Goal: Task Accomplishment & Management: Manage account settings

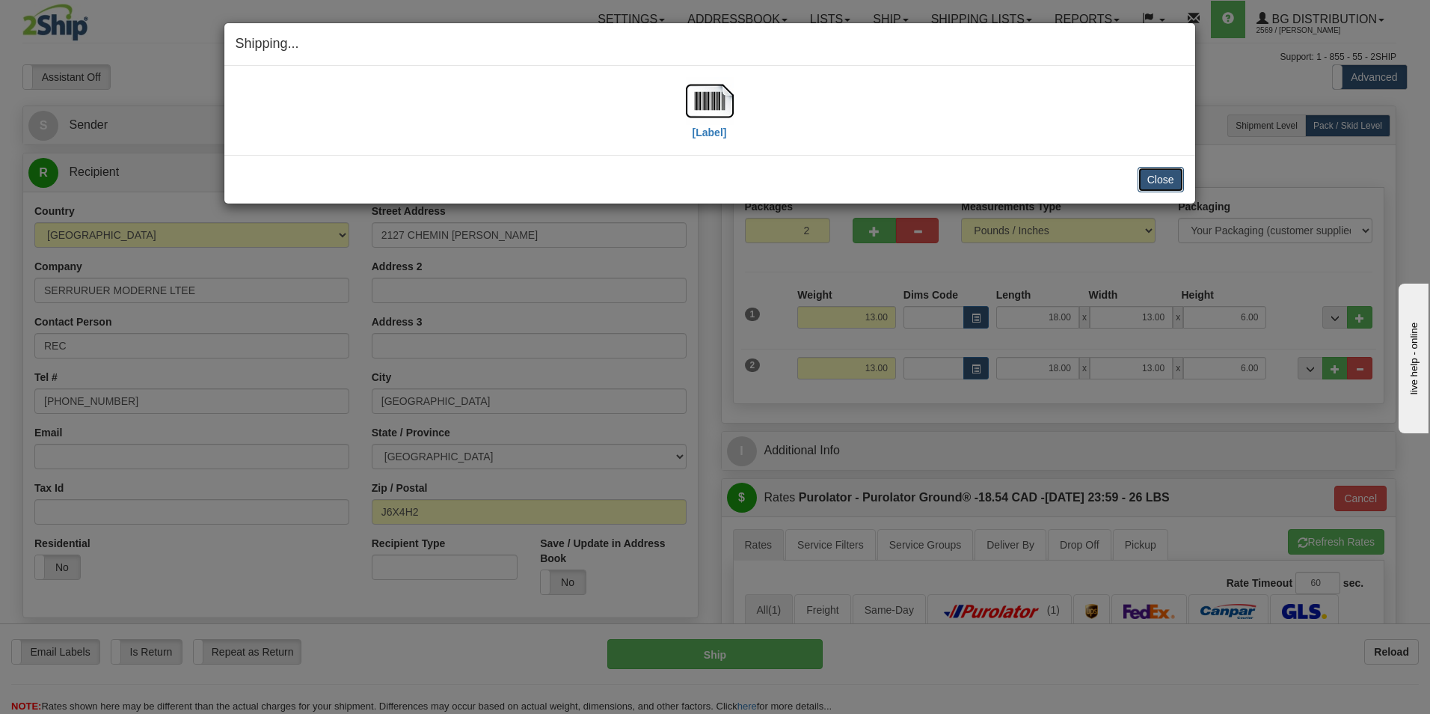
click at [1181, 182] on button "Close" at bounding box center [1161, 179] width 46 height 25
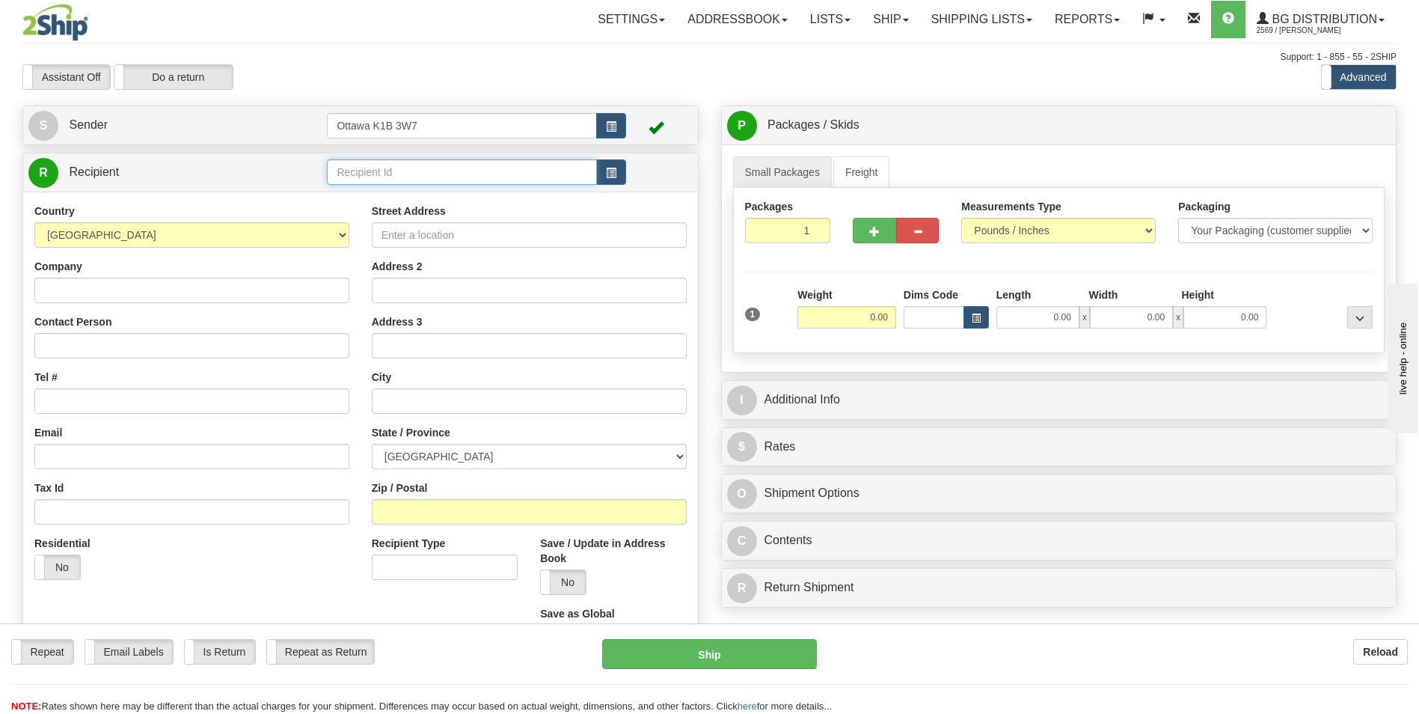
click at [408, 180] on input "text" at bounding box center [461, 171] width 269 height 25
click at [417, 198] on div "60154" at bounding box center [458, 195] width 255 height 16
type input "60154"
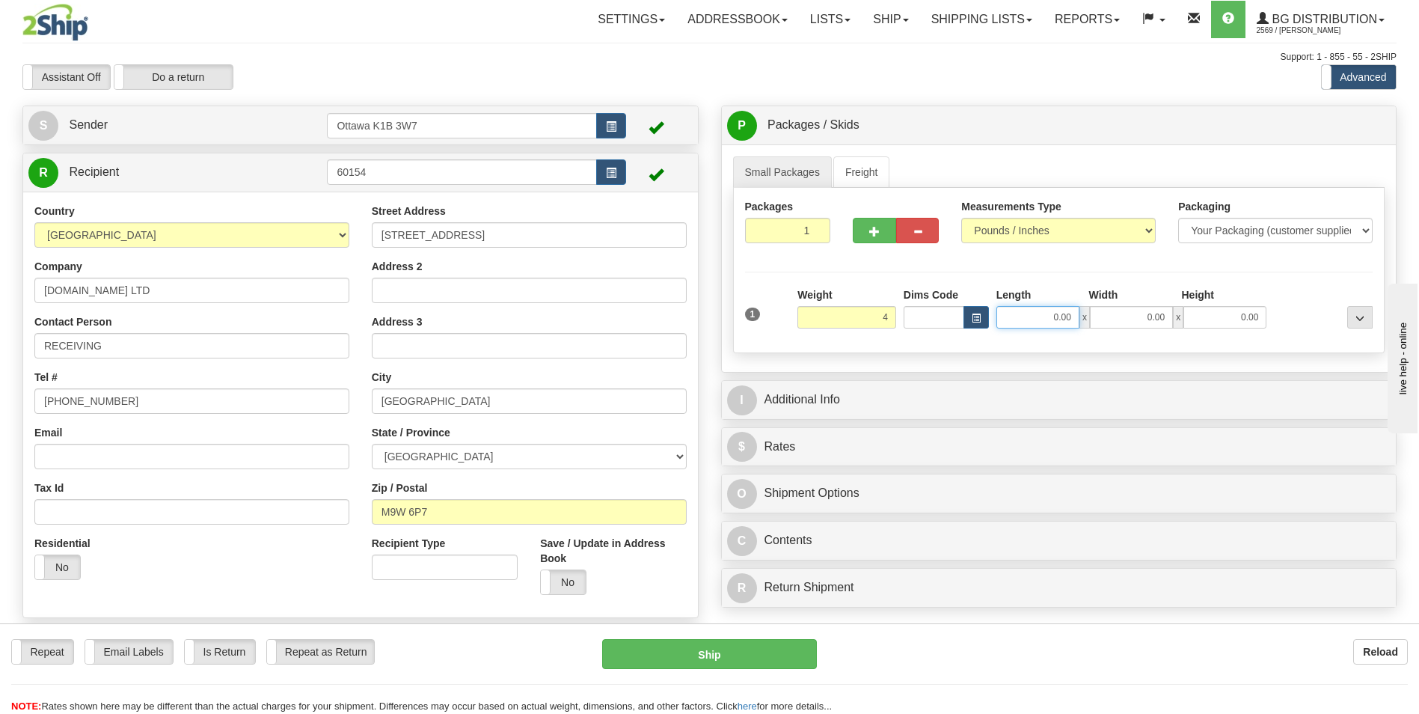
type input "4.00"
click at [1063, 313] on input "0.00" at bounding box center [1037, 317] width 83 height 22
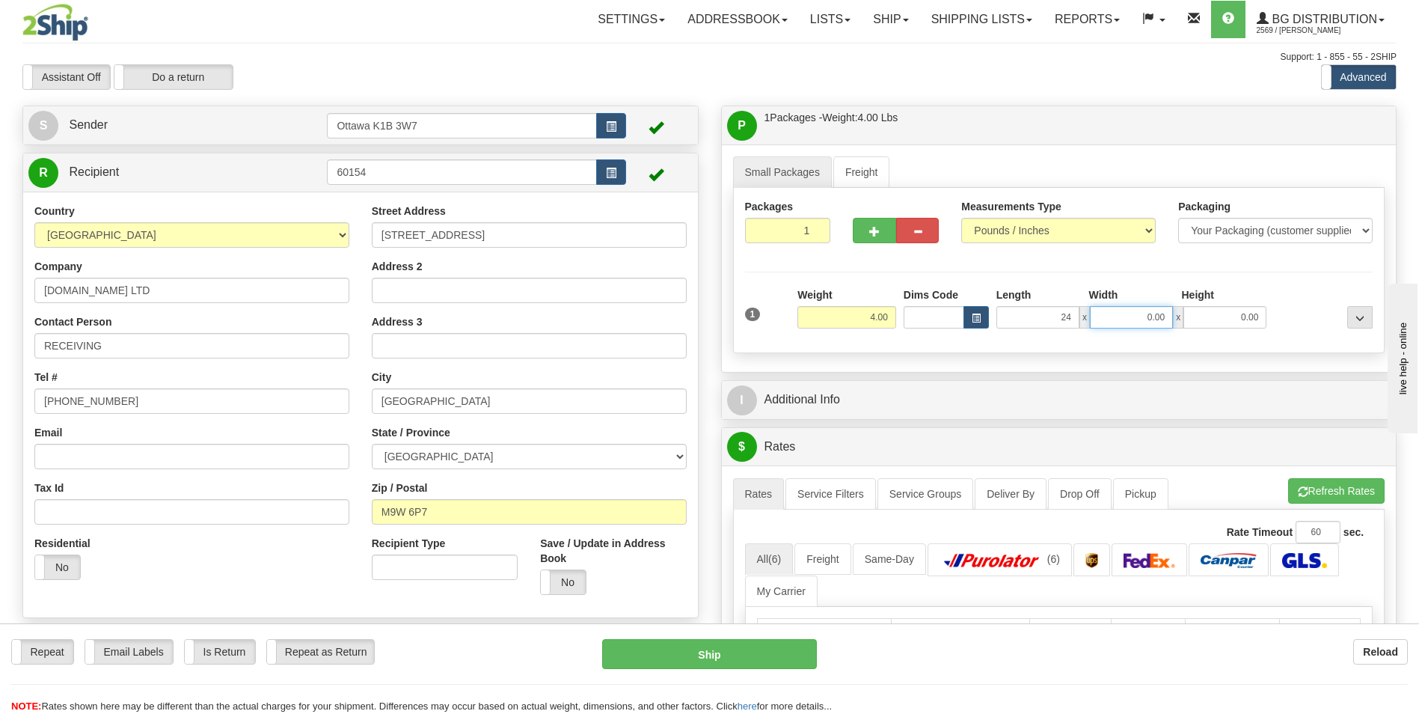
type input "24.00"
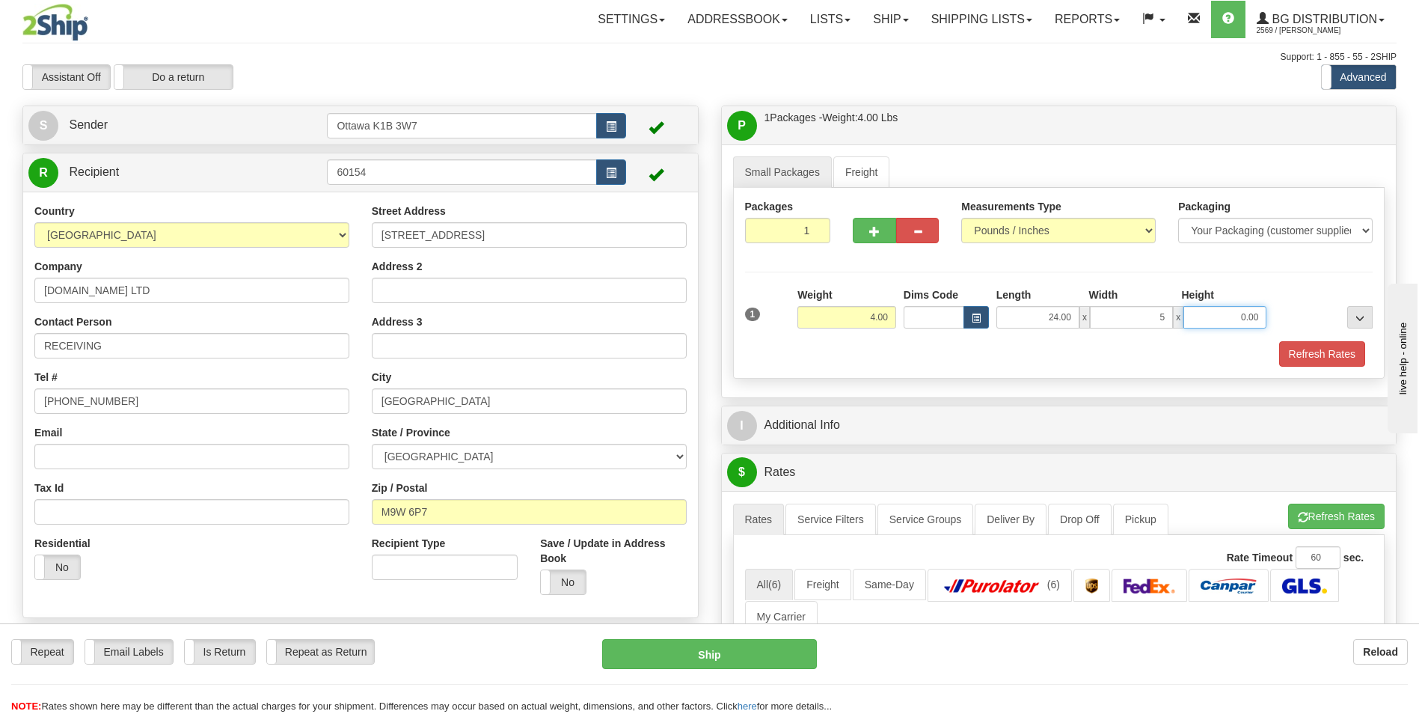
type input "5.00"
type input "4.00"
click at [1026, 365] on div "Refresh Rates" at bounding box center [1059, 353] width 636 height 25
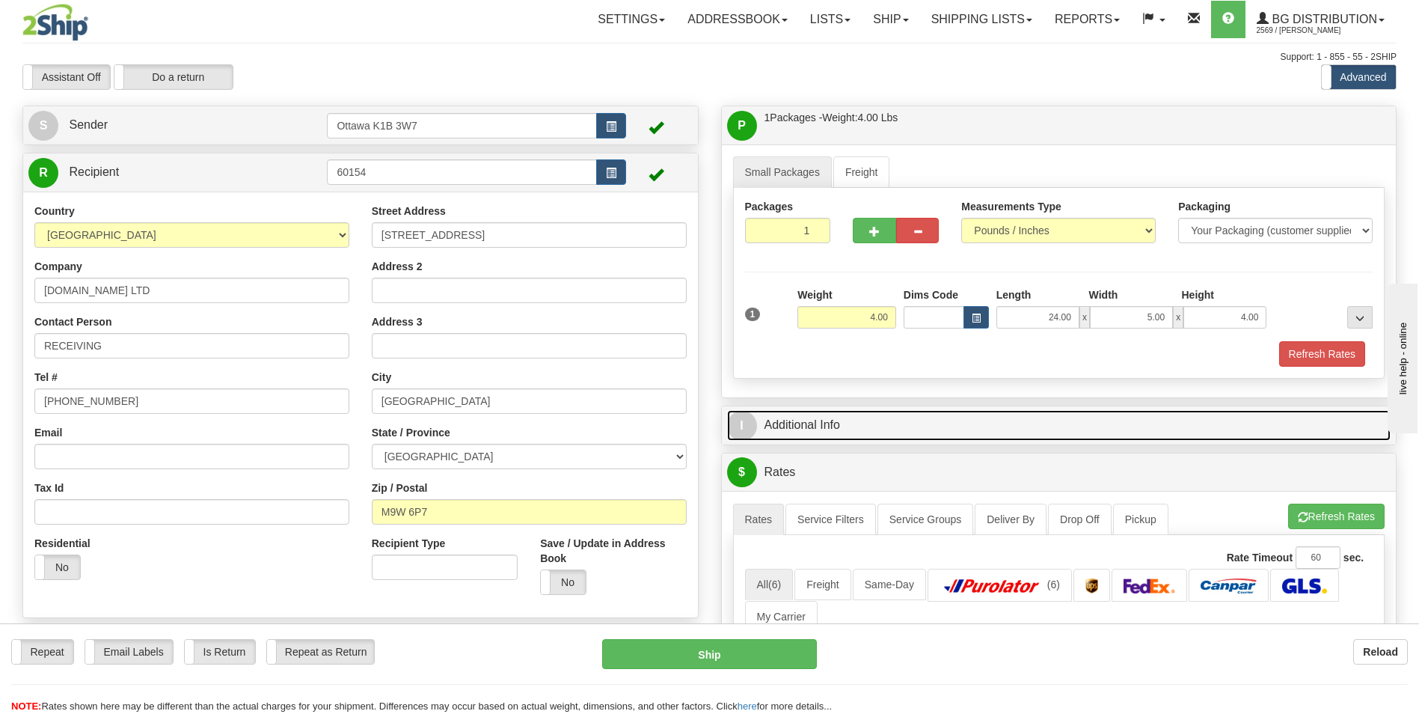
click at [820, 432] on link "I Additional Info" at bounding box center [1059, 425] width 664 height 31
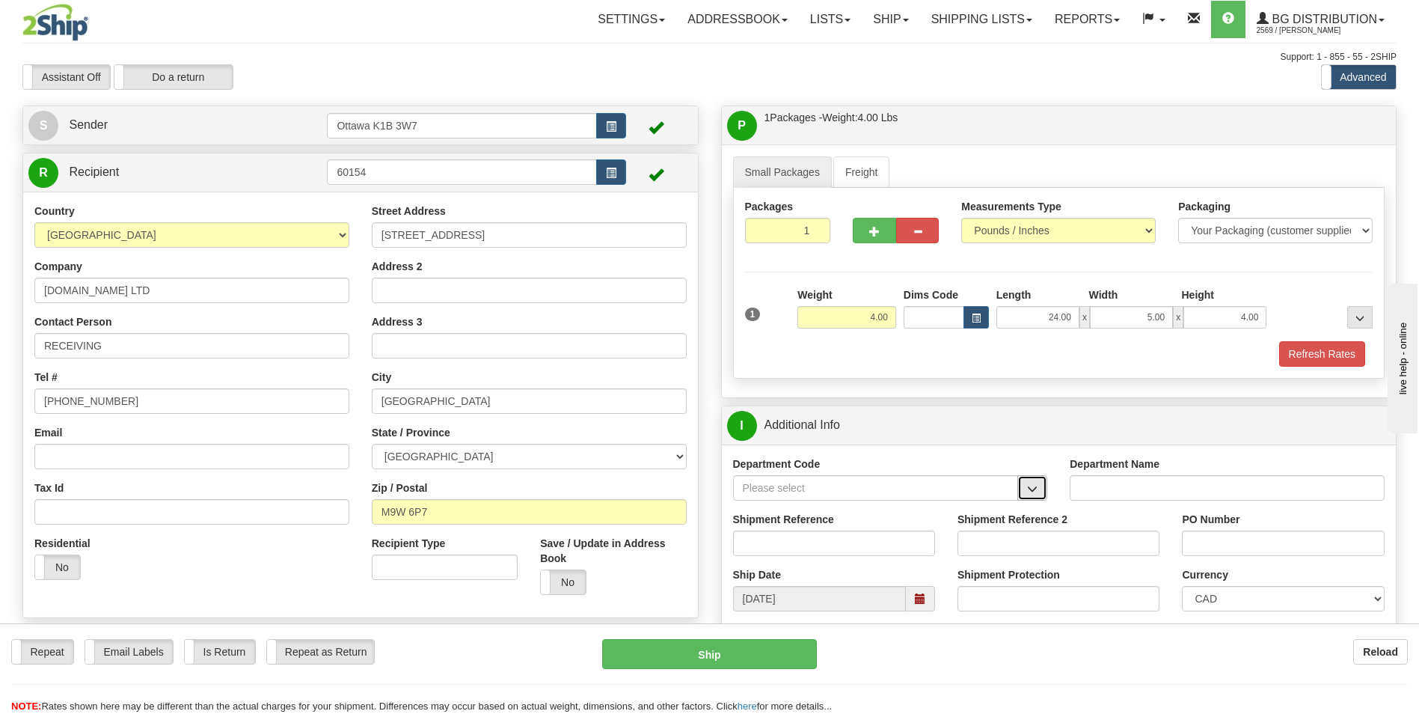
click at [1037, 485] on span "button" at bounding box center [1032, 489] width 10 height 10
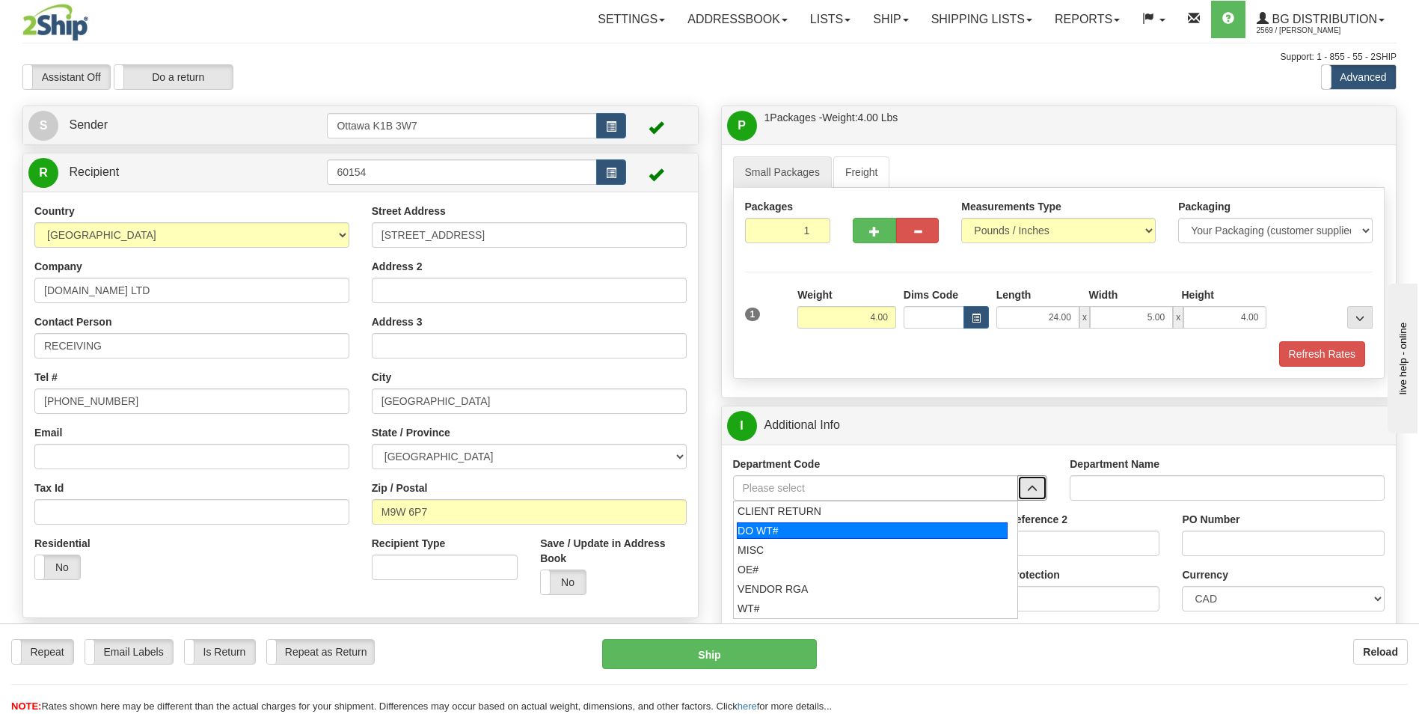
click at [788, 529] on div "DO WT#" at bounding box center [872, 530] width 271 height 16
type input "DO WT#"
type input "DIRECT ORDERS"
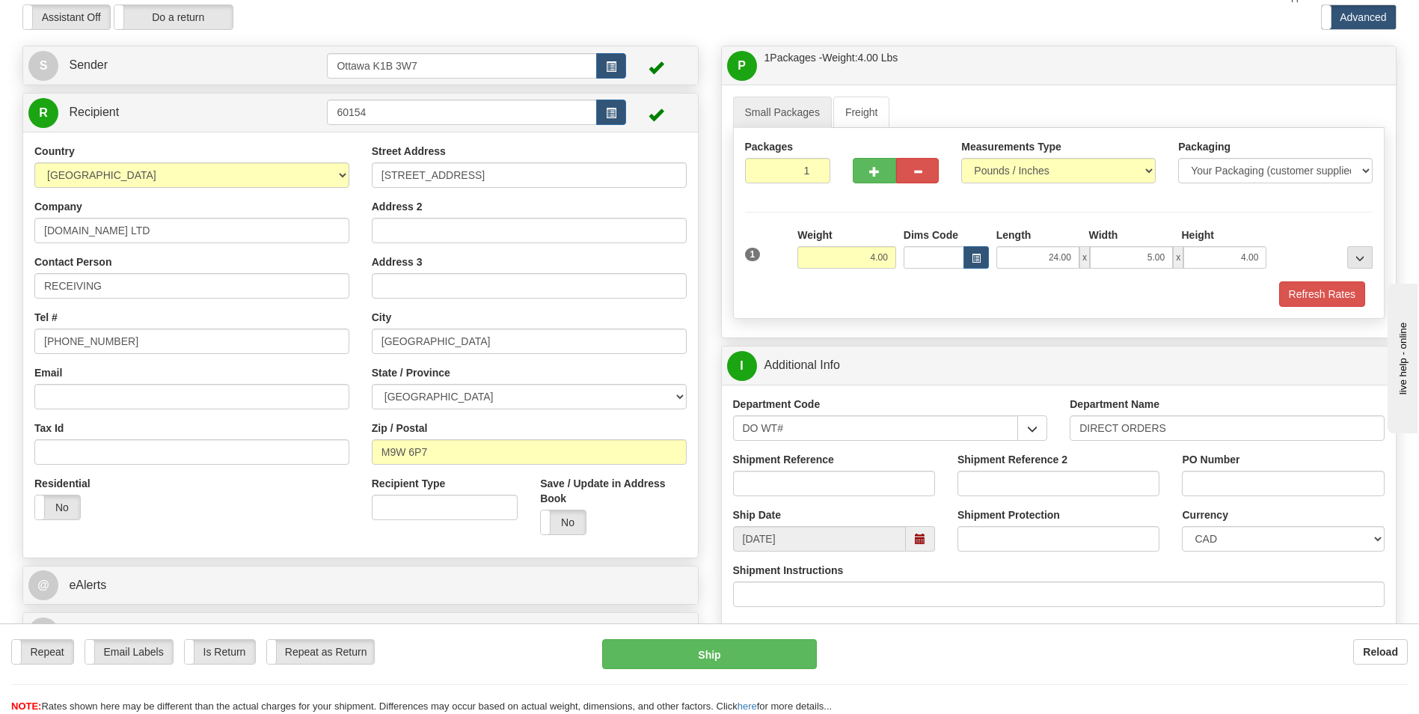
scroll to position [224, 0]
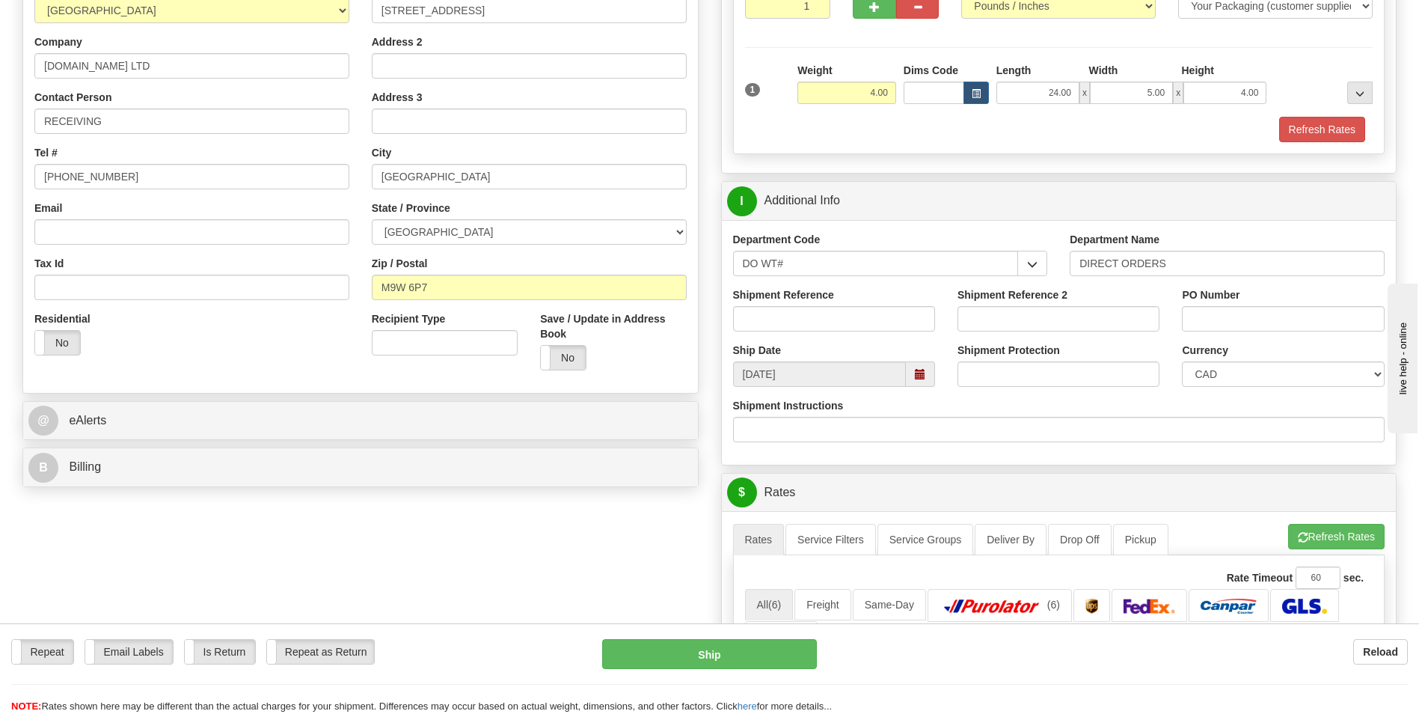
click at [823, 308] on div "Shipment Reference" at bounding box center [834, 309] width 202 height 44
click at [825, 320] on input "Shipment Reference" at bounding box center [834, 318] width 202 height 25
type input "165298-00"
click at [1283, 322] on input "PO Number" at bounding box center [1283, 318] width 202 height 25
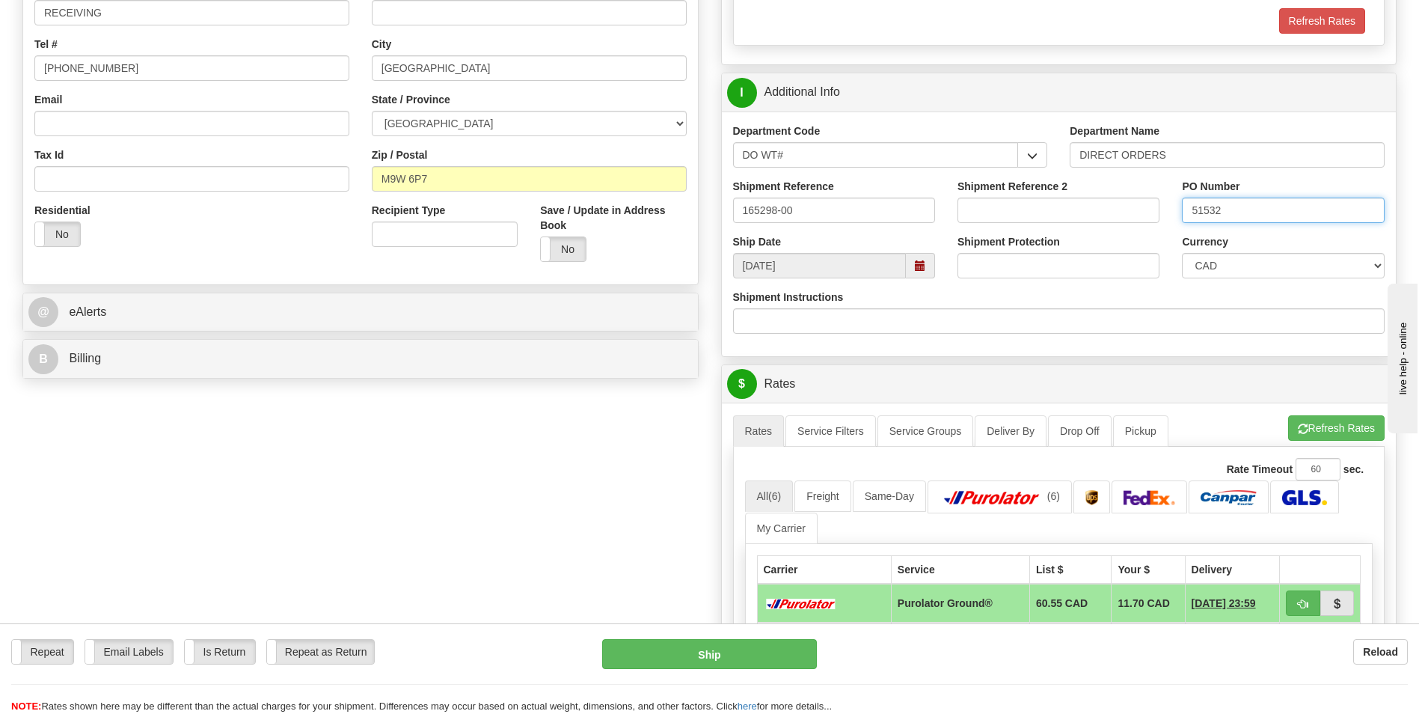
scroll to position [449, 0]
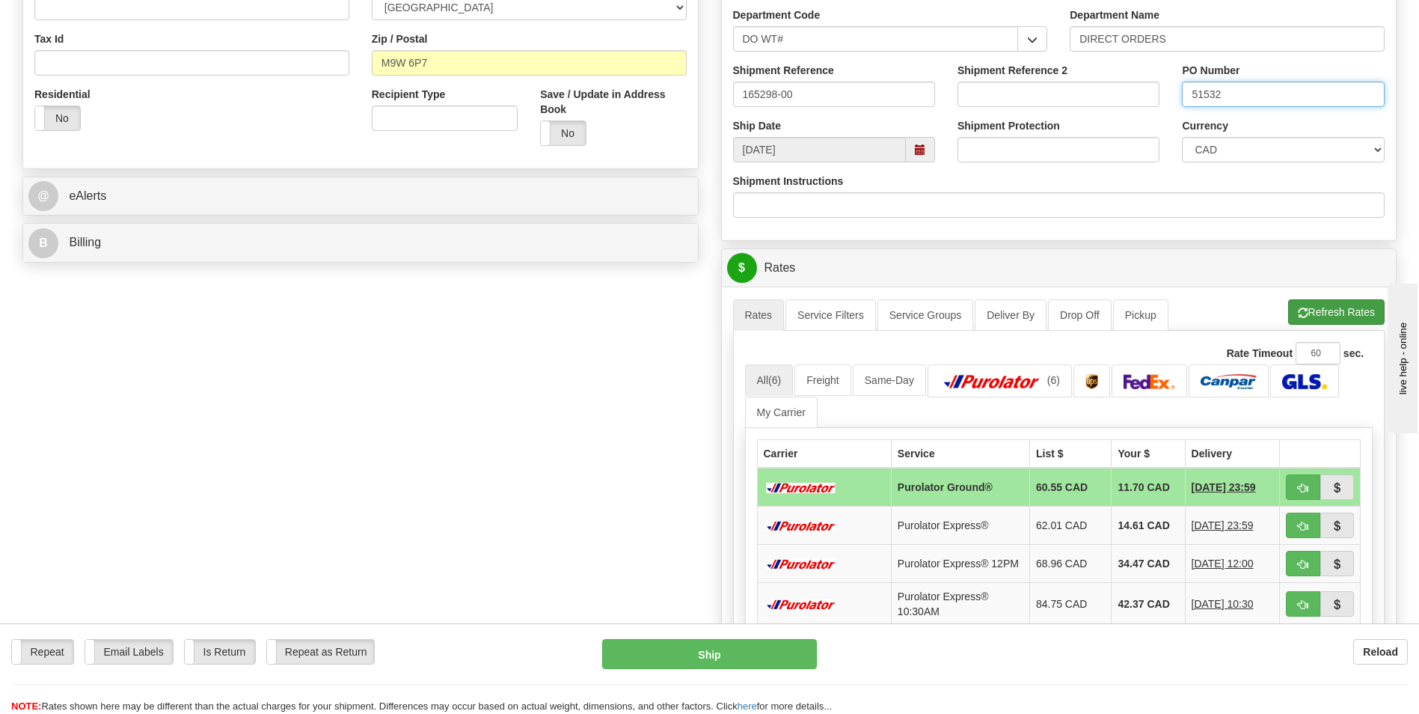
type input "51532"
click at [1354, 310] on button "Refresh Rates" at bounding box center [1336, 311] width 96 height 25
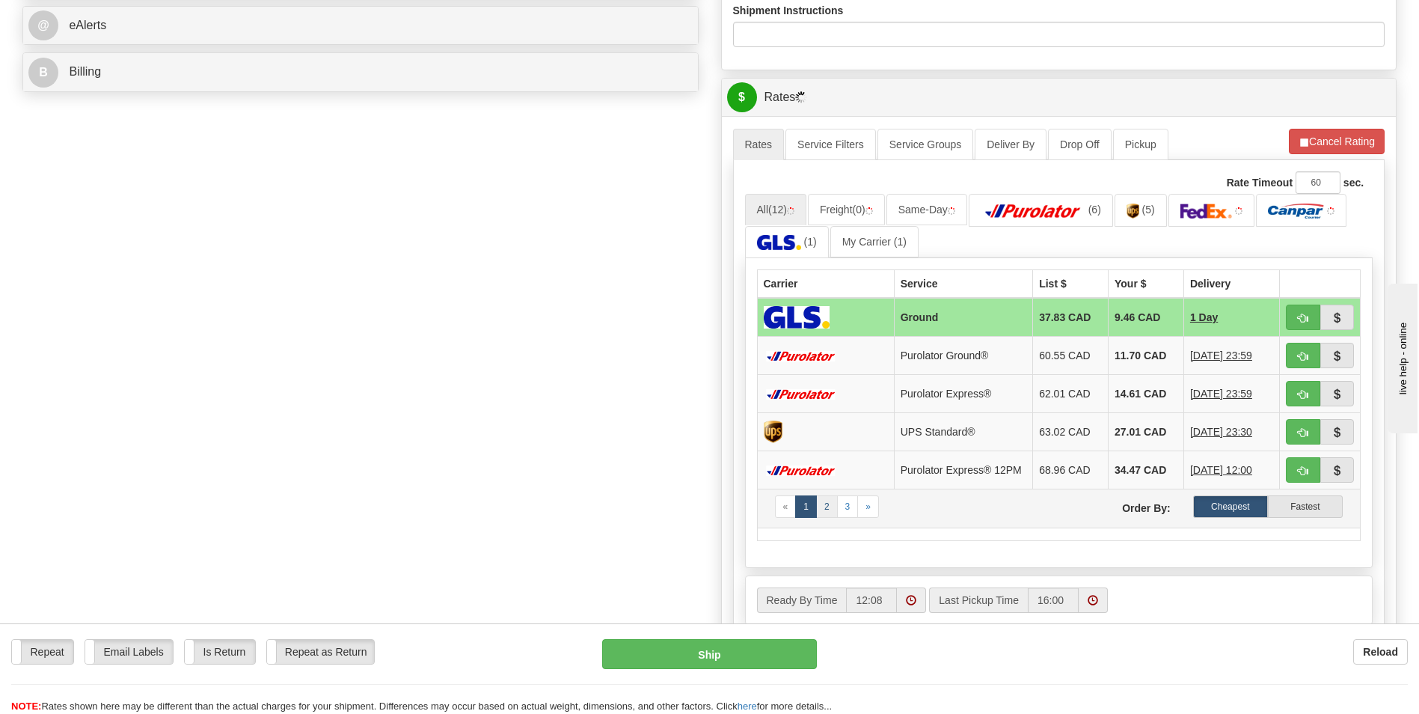
scroll to position [748, 0]
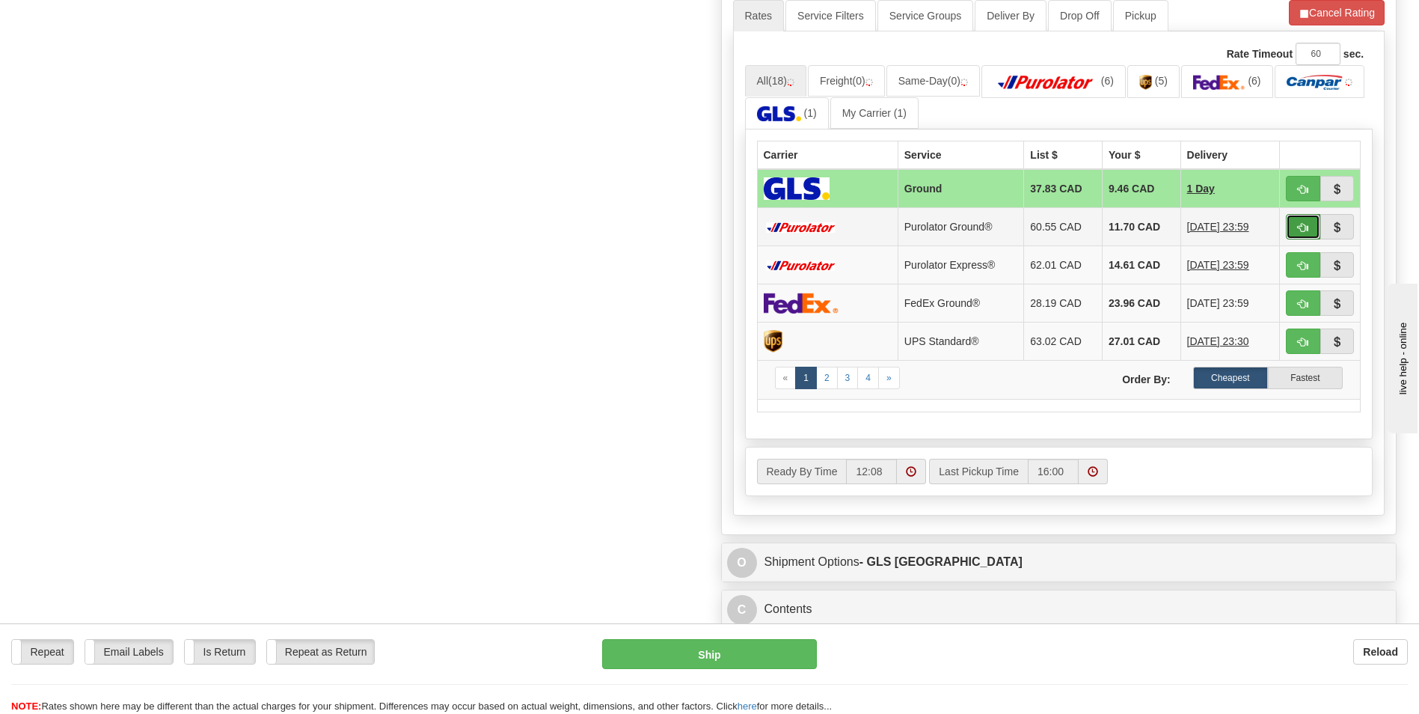
click at [1300, 224] on span "button" at bounding box center [1303, 228] width 10 height 10
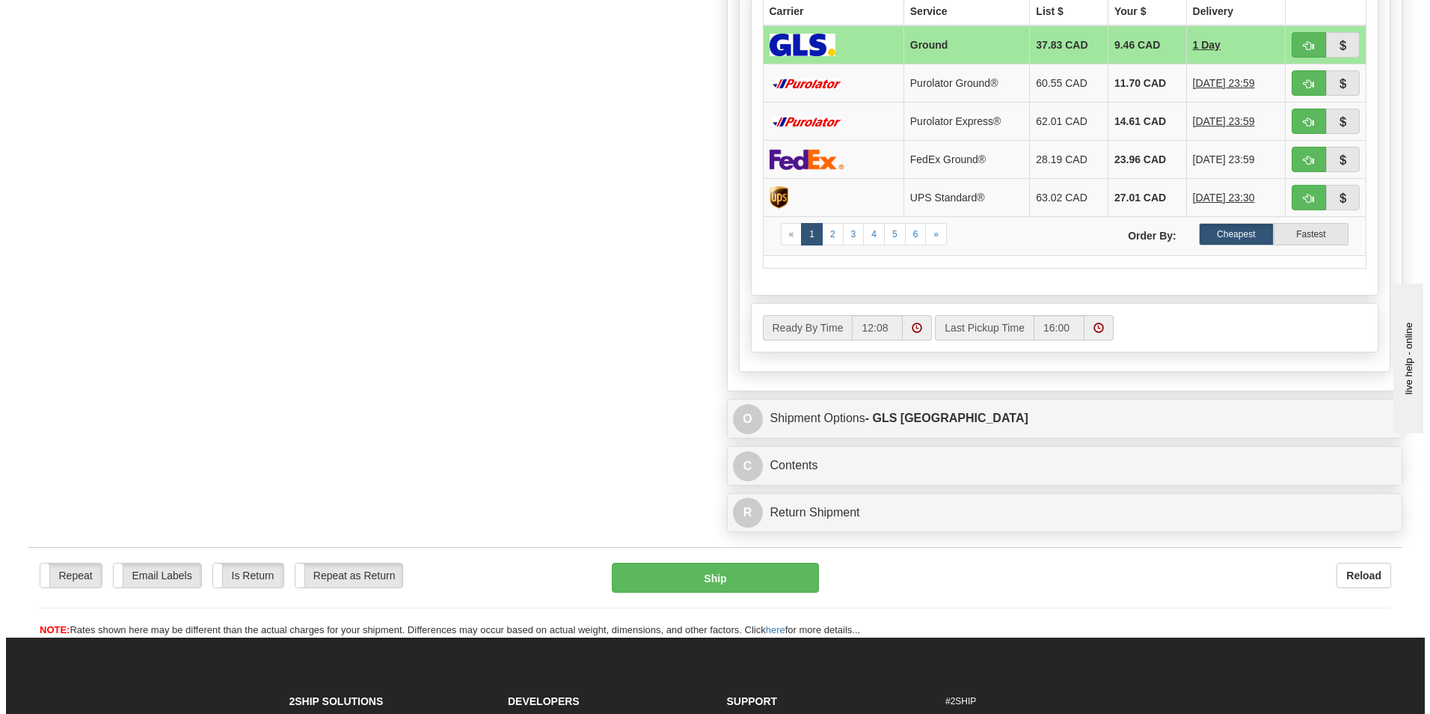
scroll to position [972, 0]
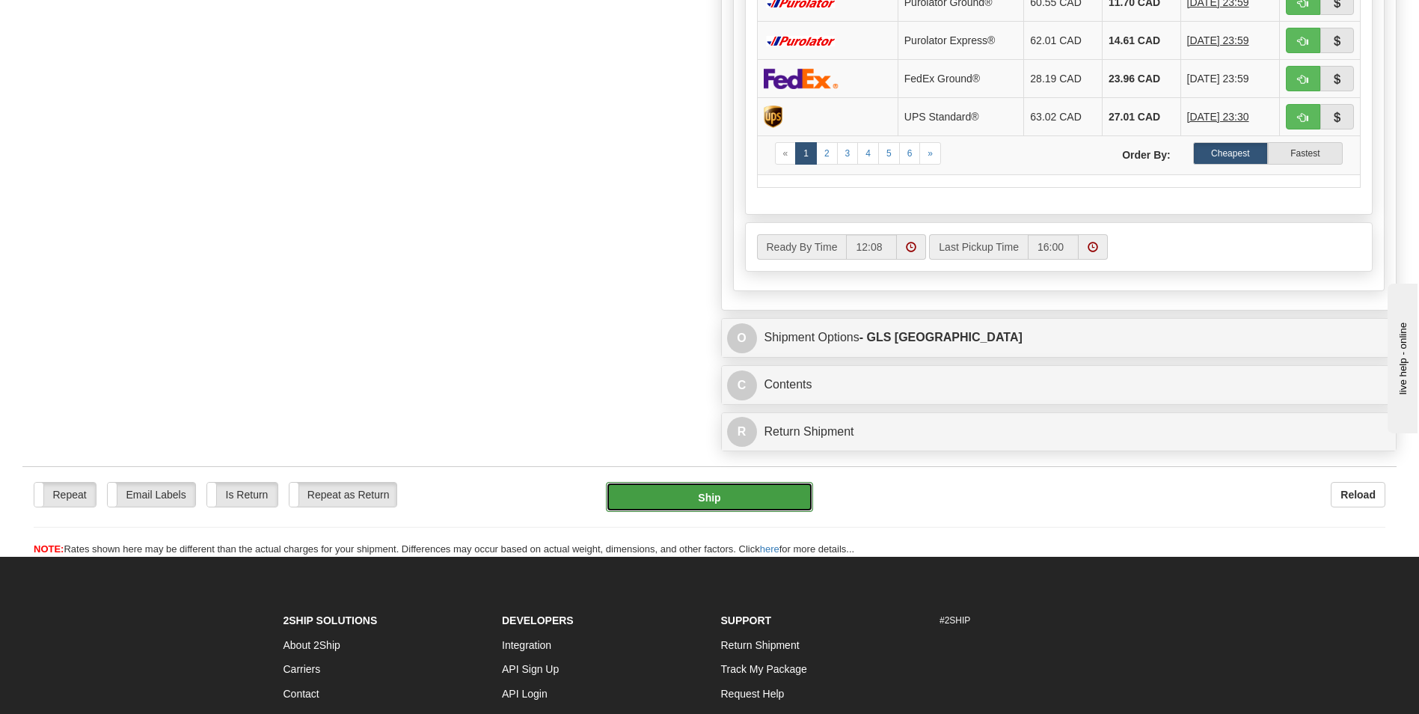
click at [707, 488] on button "Ship" at bounding box center [709, 497] width 206 height 30
type input "1"
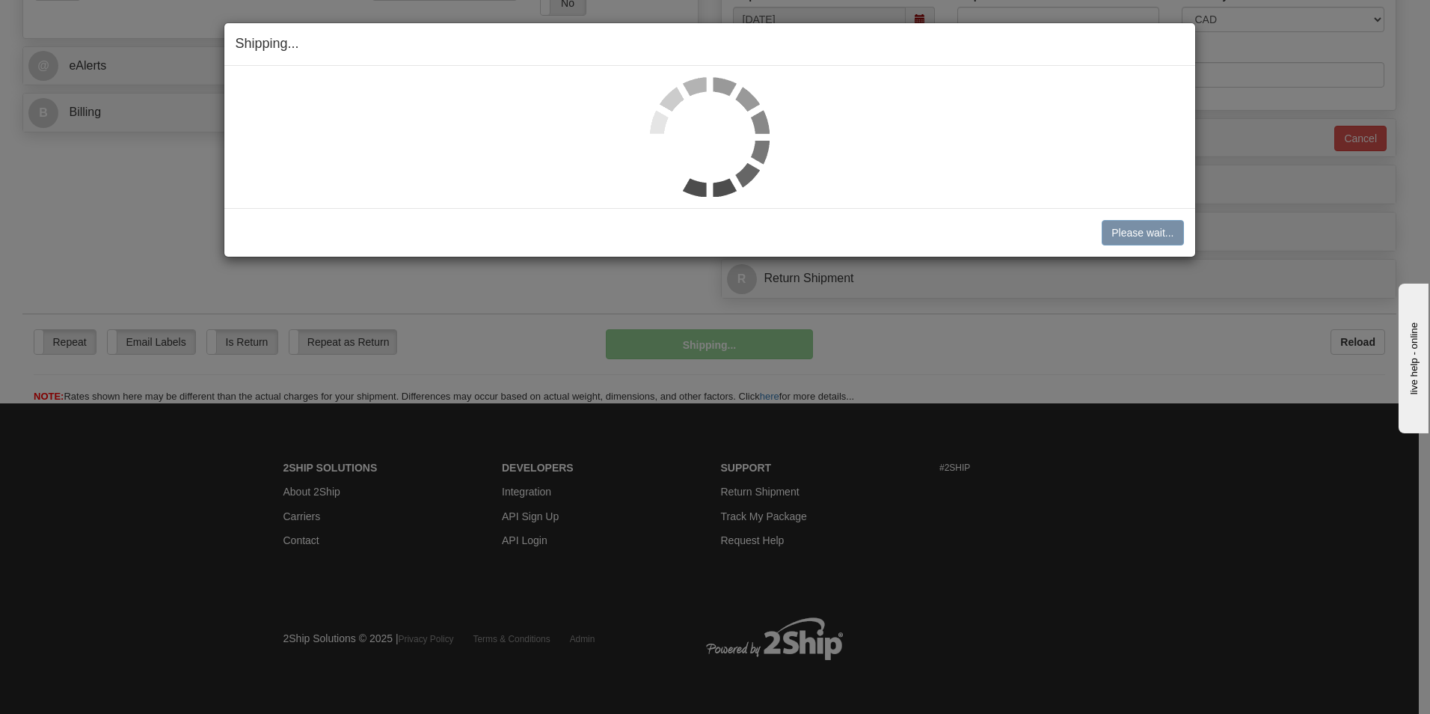
scroll to position [579, 0]
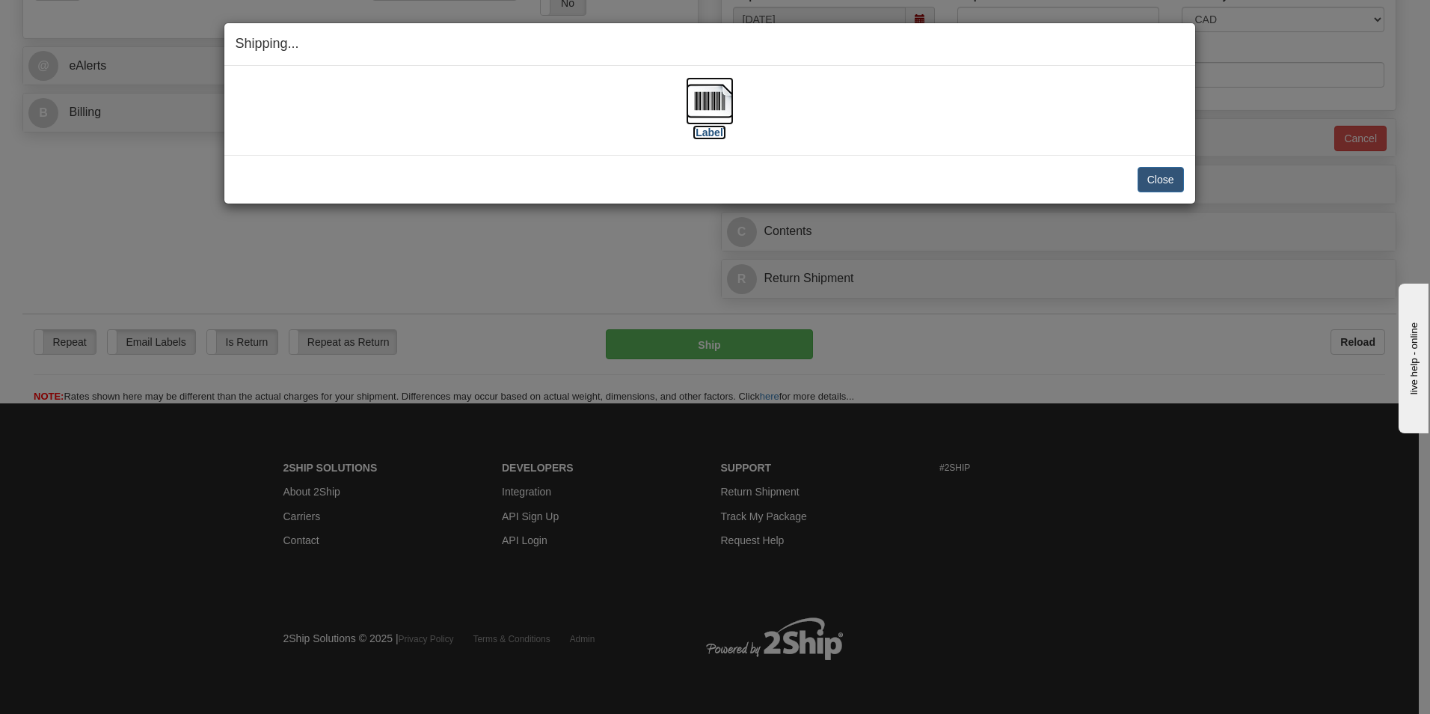
click at [713, 128] on label "[Label]" at bounding box center [710, 132] width 34 height 15
click at [1165, 172] on button "Close" at bounding box center [1161, 179] width 46 height 25
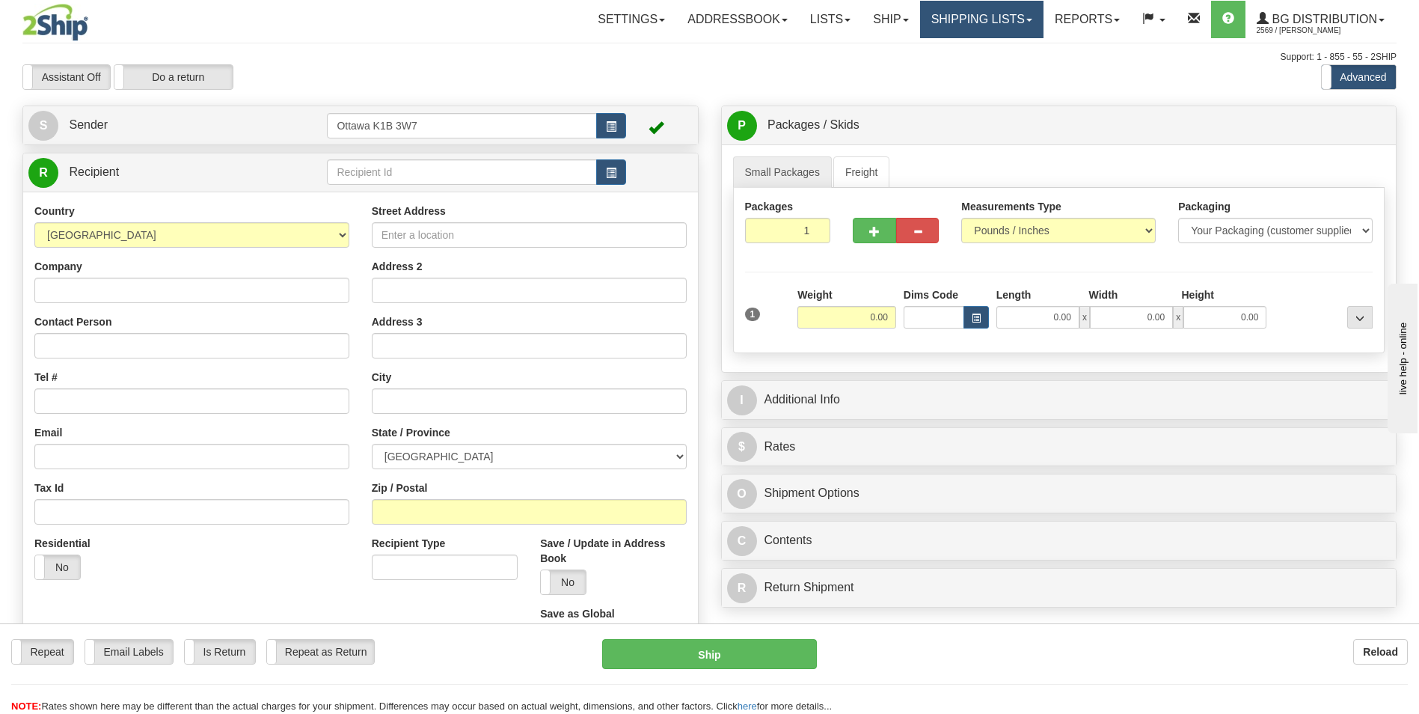
click at [986, 19] on link "Shipping lists" at bounding box center [981, 19] width 123 height 37
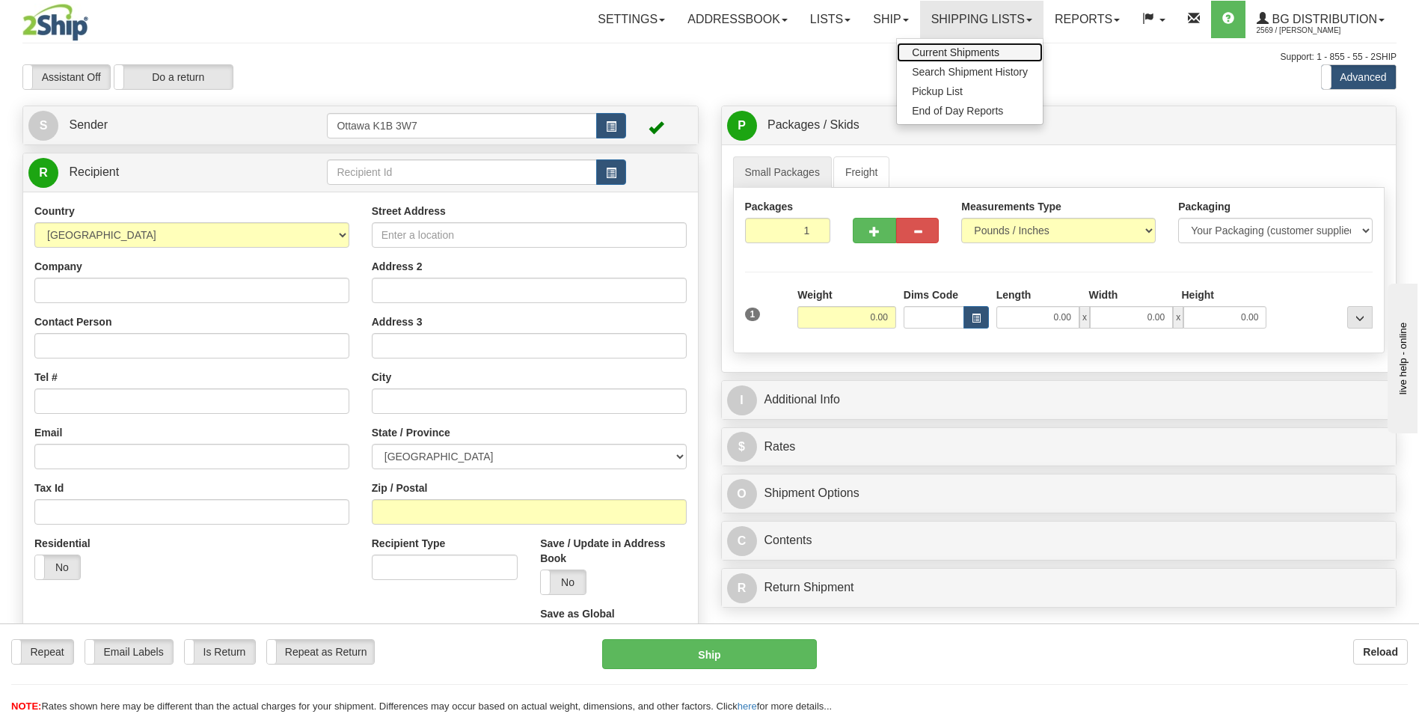
click at [967, 51] on span "Current Shipments" at bounding box center [956, 52] width 88 height 12
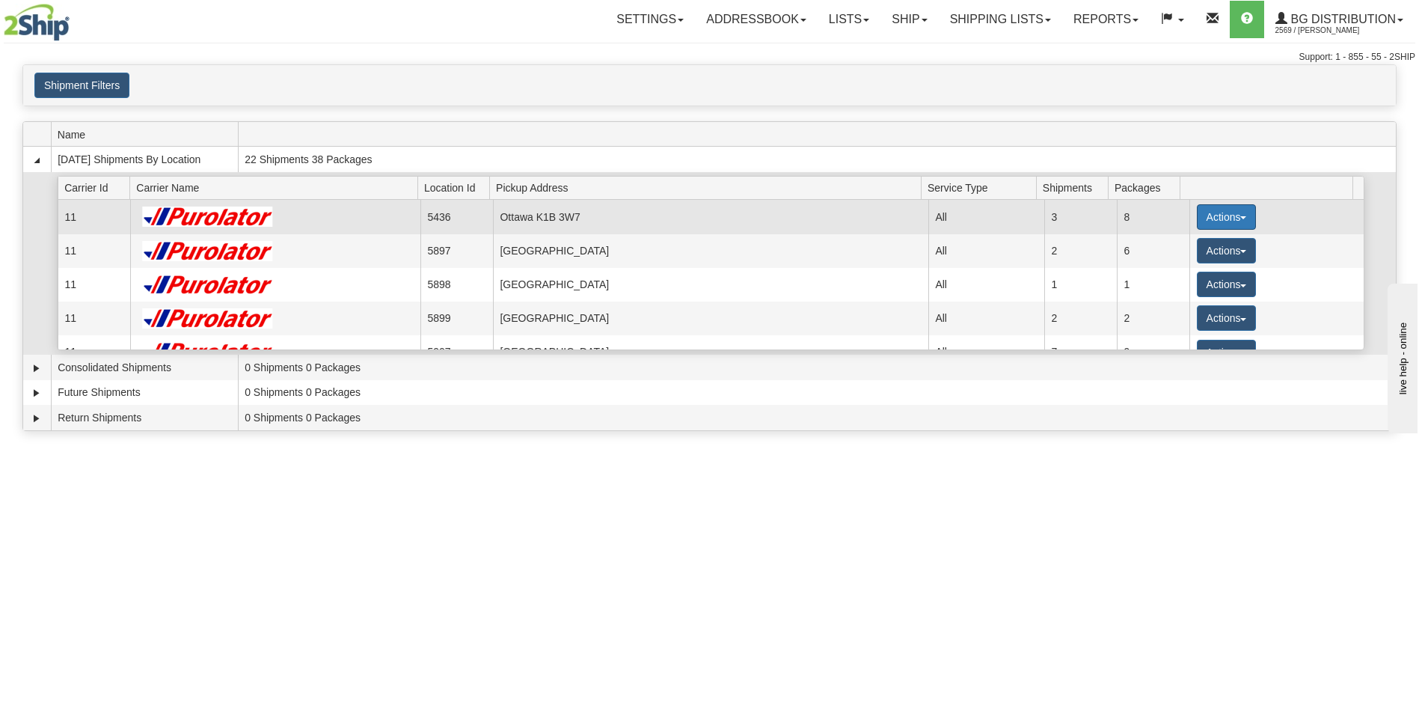
click at [1230, 212] on button "Actions" at bounding box center [1227, 216] width 60 height 25
click at [1179, 245] on span "Details" at bounding box center [1170, 244] width 40 height 10
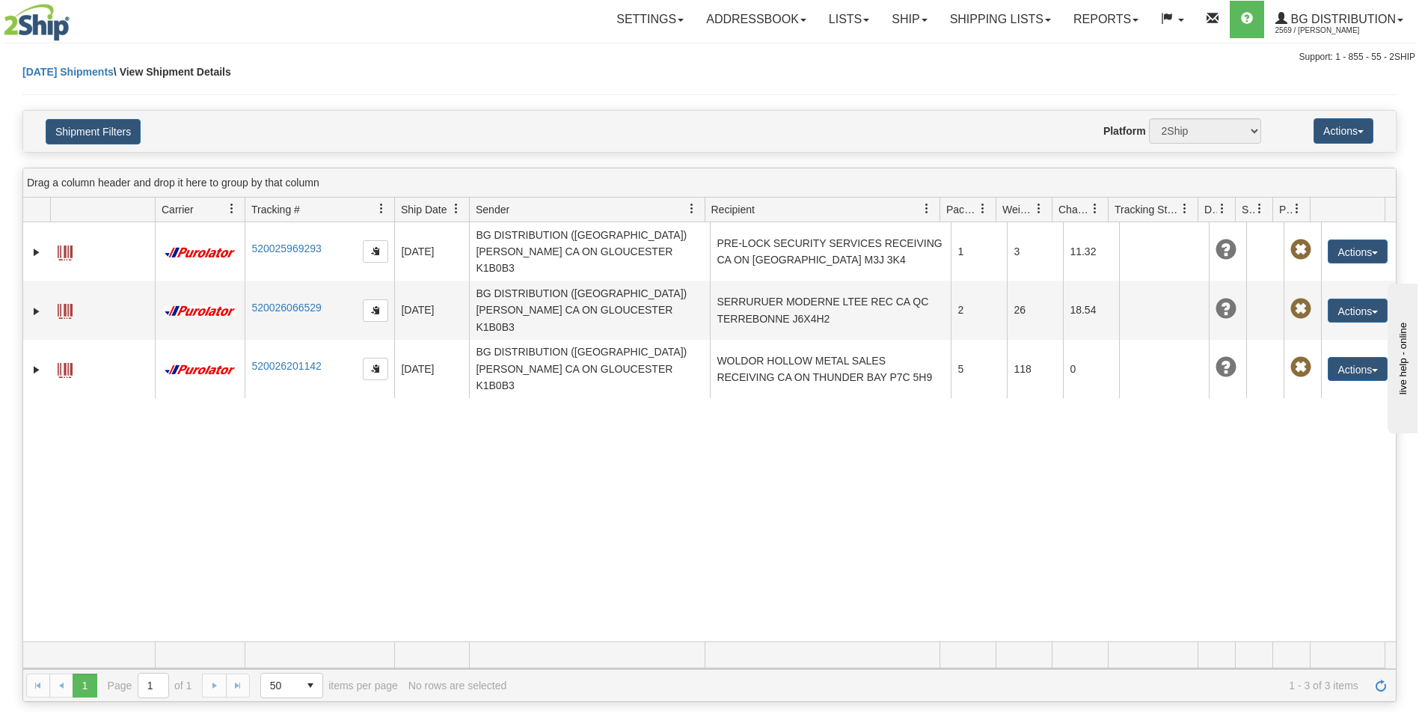
click at [770, 483] on div "31527570 2569 520025969293 [DATE] [DATE] 10:51:56 AM BG DISTRIBUTION ([GEOGRAPH…" at bounding box center [709, 431] width 1372 height 419
click at [903, 22] on link "Ship" at bounding box center [909, 19] width 58 height 37
click at [890, 61] on link "Ship Screen" at bounding box center [879, 52] width 118 height 19
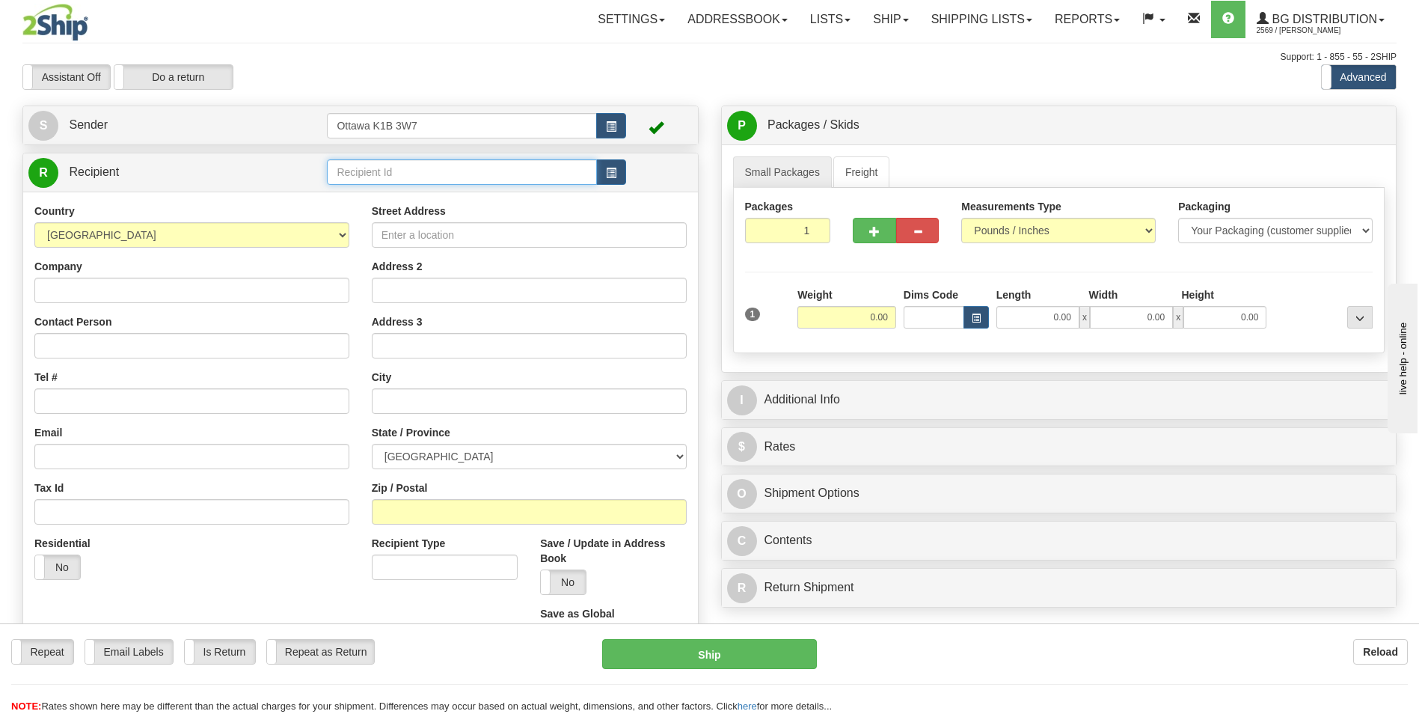
click at [506, 174] on input "text" at bounding box center [461, 171] width 269 height 25
click at [426, 202] on div "60154" at bounding box center [458, 195] width 255 height 16
type input "60154"
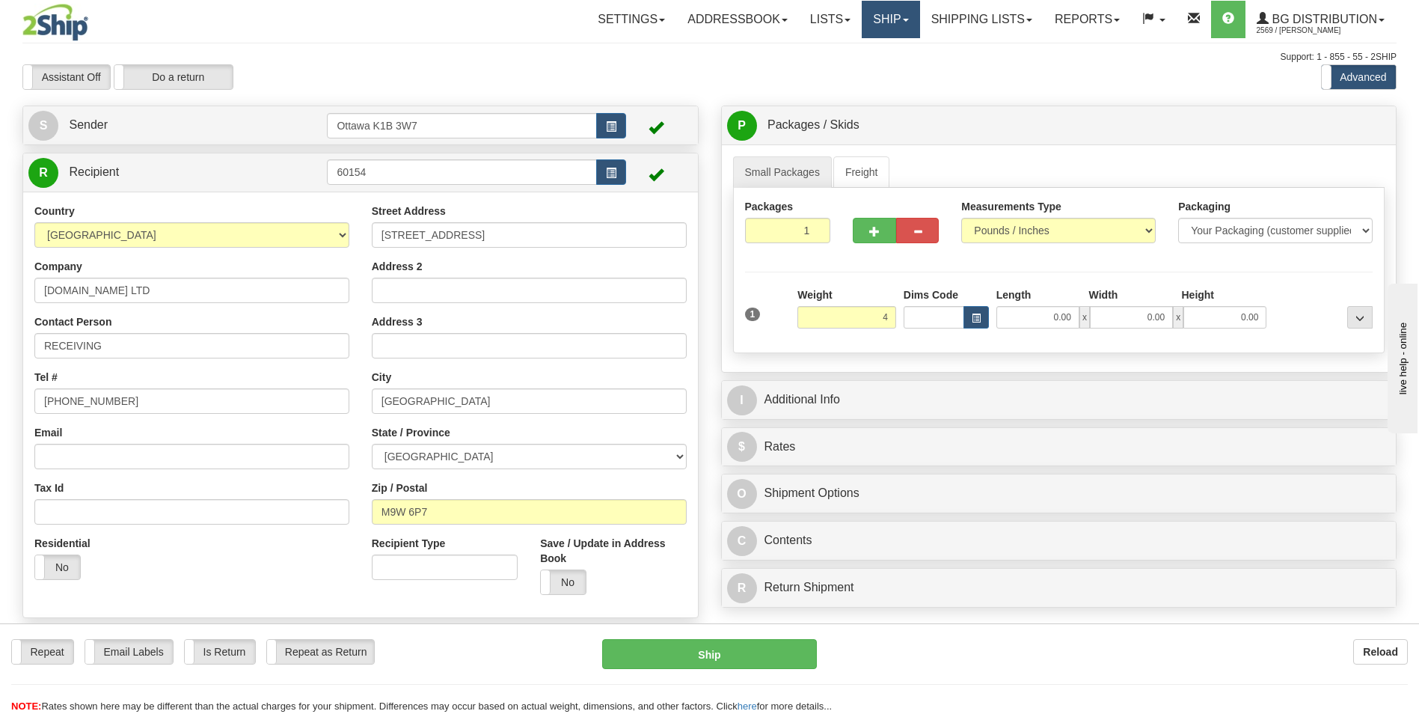
type input "4.00"
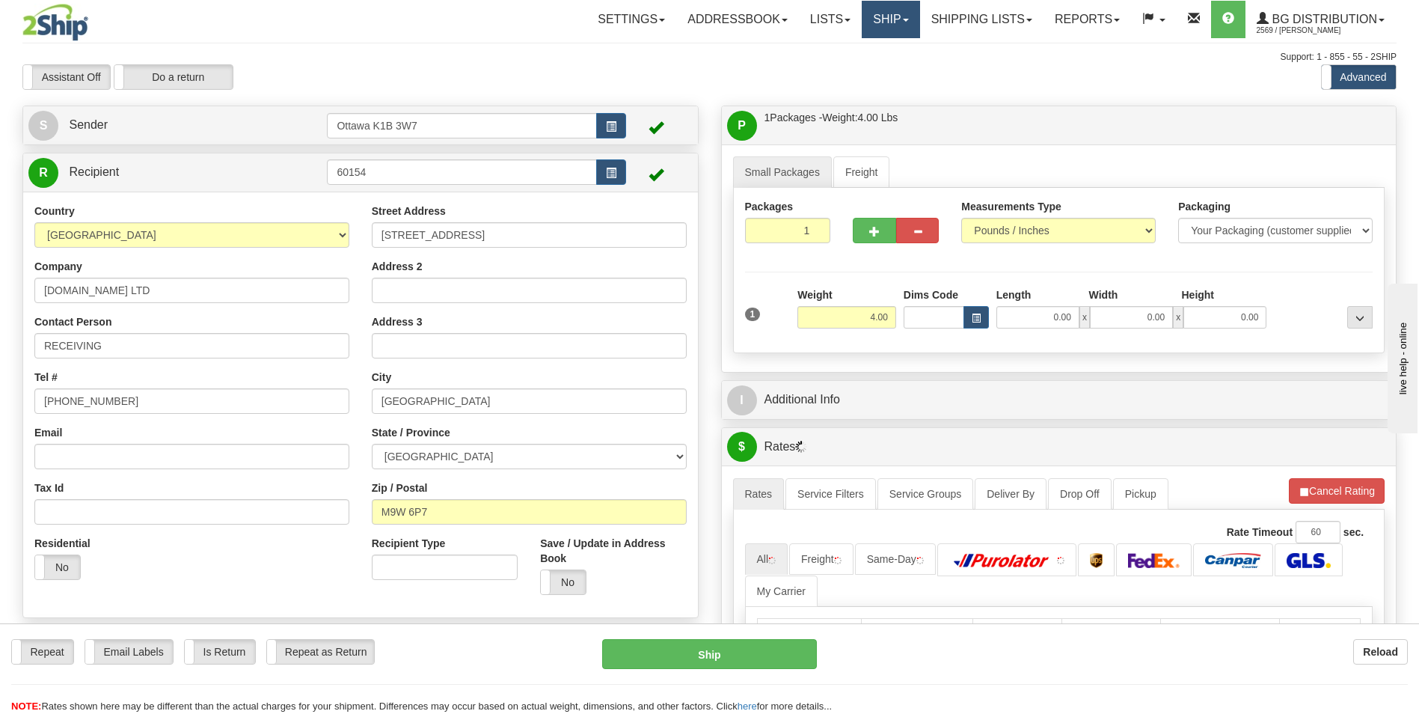
click at [903, 21] on span at bounding box center [906, 20] width 6 height 3
click at [963, 24] on link "Shipping lists" at bounding box center [981, 19] width 123 height 37
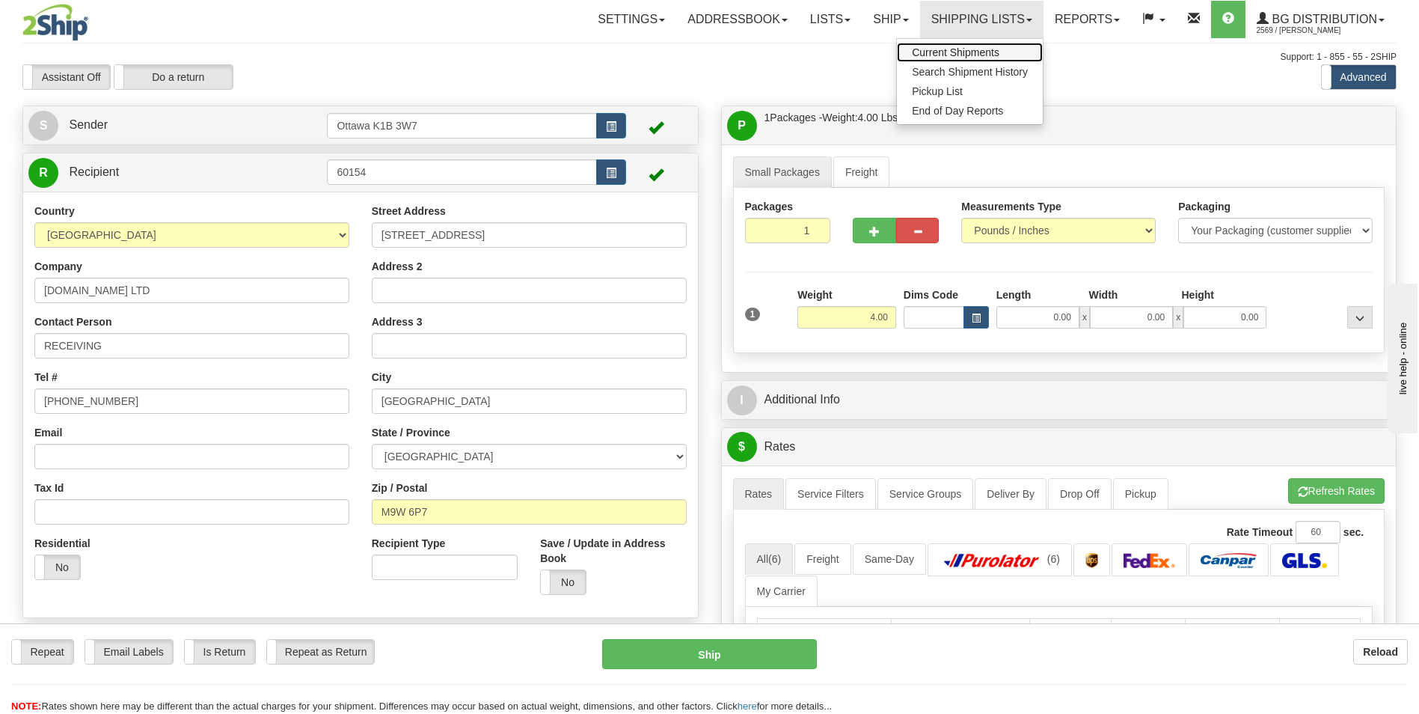
click at [971, 51] on span "Current Shipments" at bounding box center [956, 52] width 88 height 12
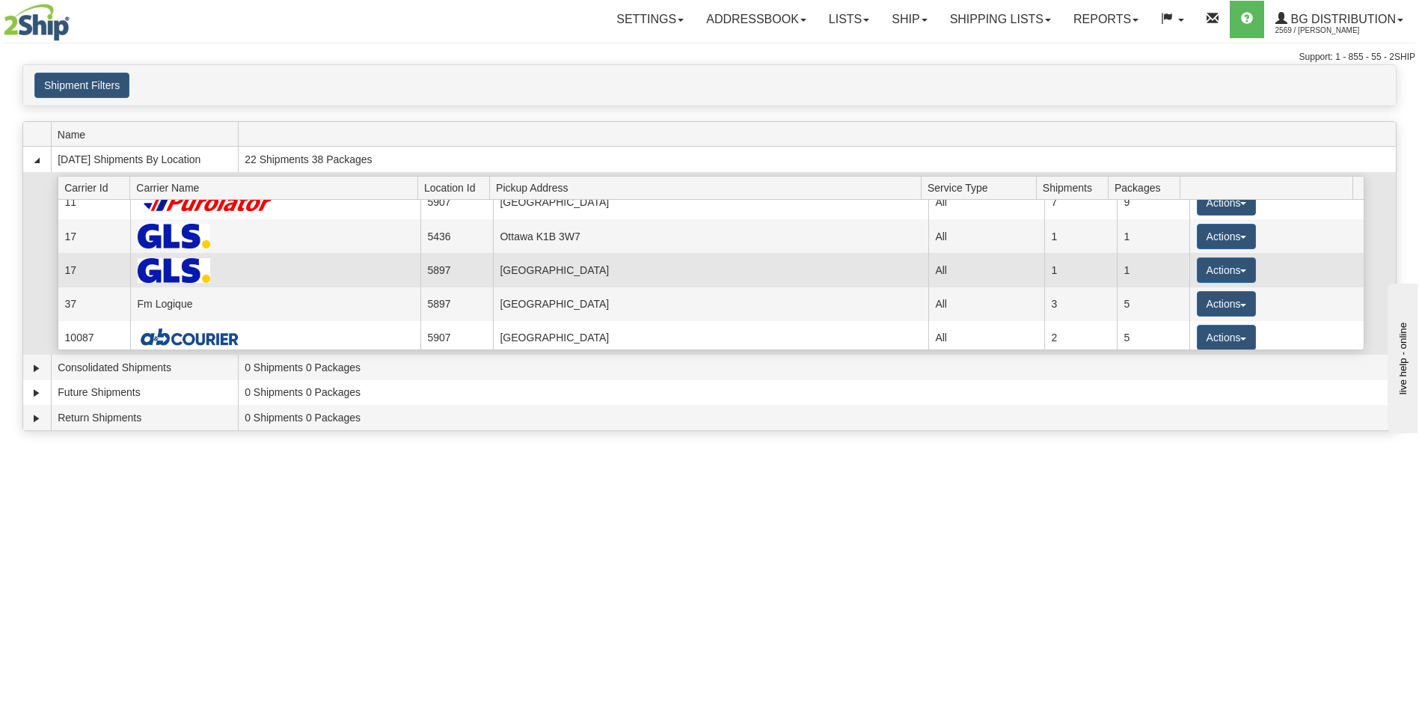
scroll to position [155, 0]
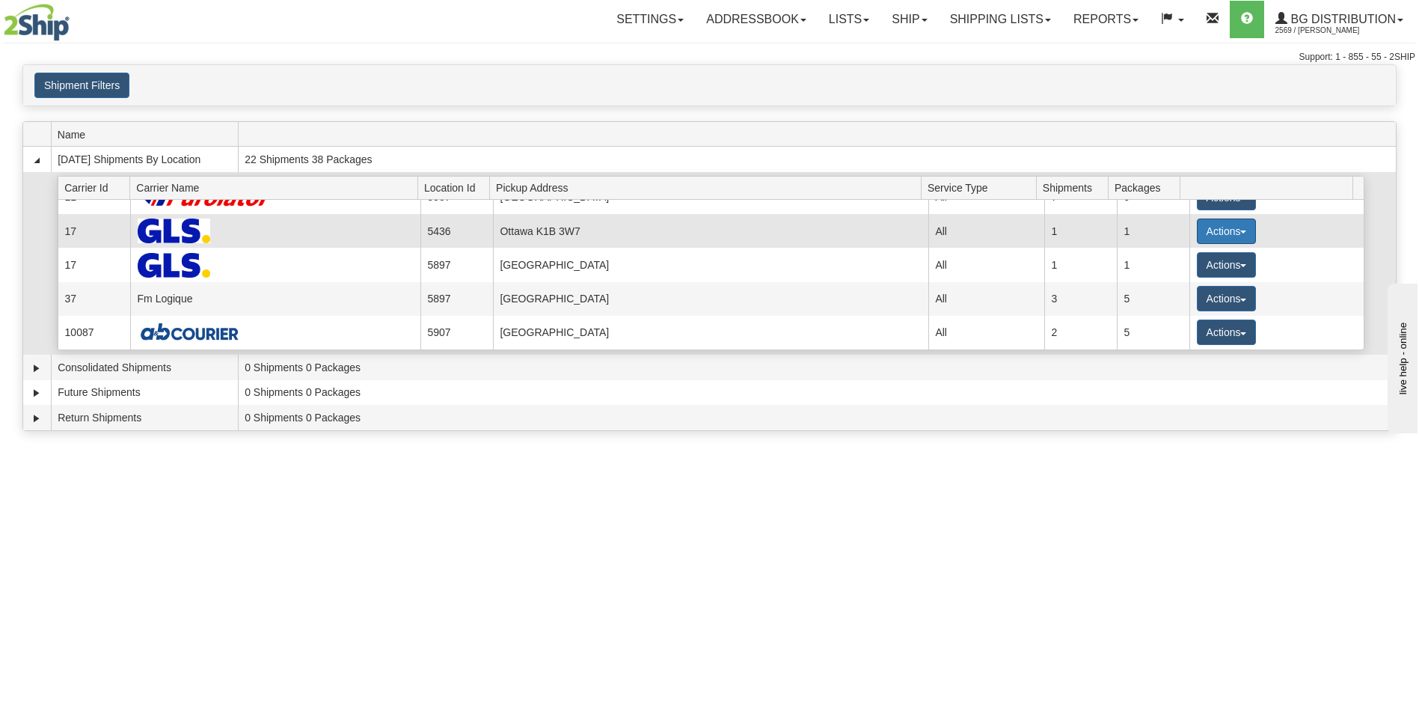
click at [1217, 230] on button "Actions" at bounding box center [1227, 230] width 60 height 25
click at [1191, 263] on span "Details" at bounding box center [1170, 259] width 40 height 10
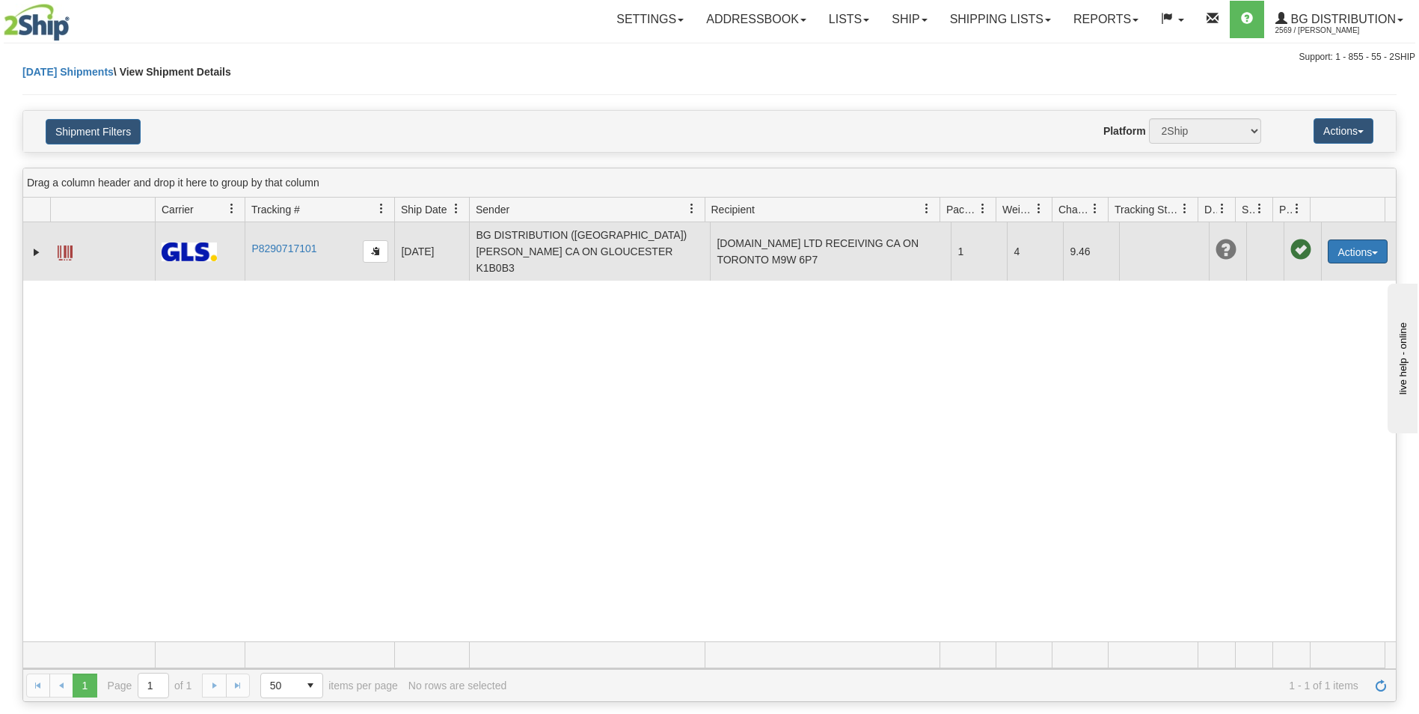
click at [1356, 242] on button "Actions" at bounding box center [1358, 251] width 60 height 24
click at [1300, 271] on link "Edit" at bounding box center [1327, 278] width 120 height 19
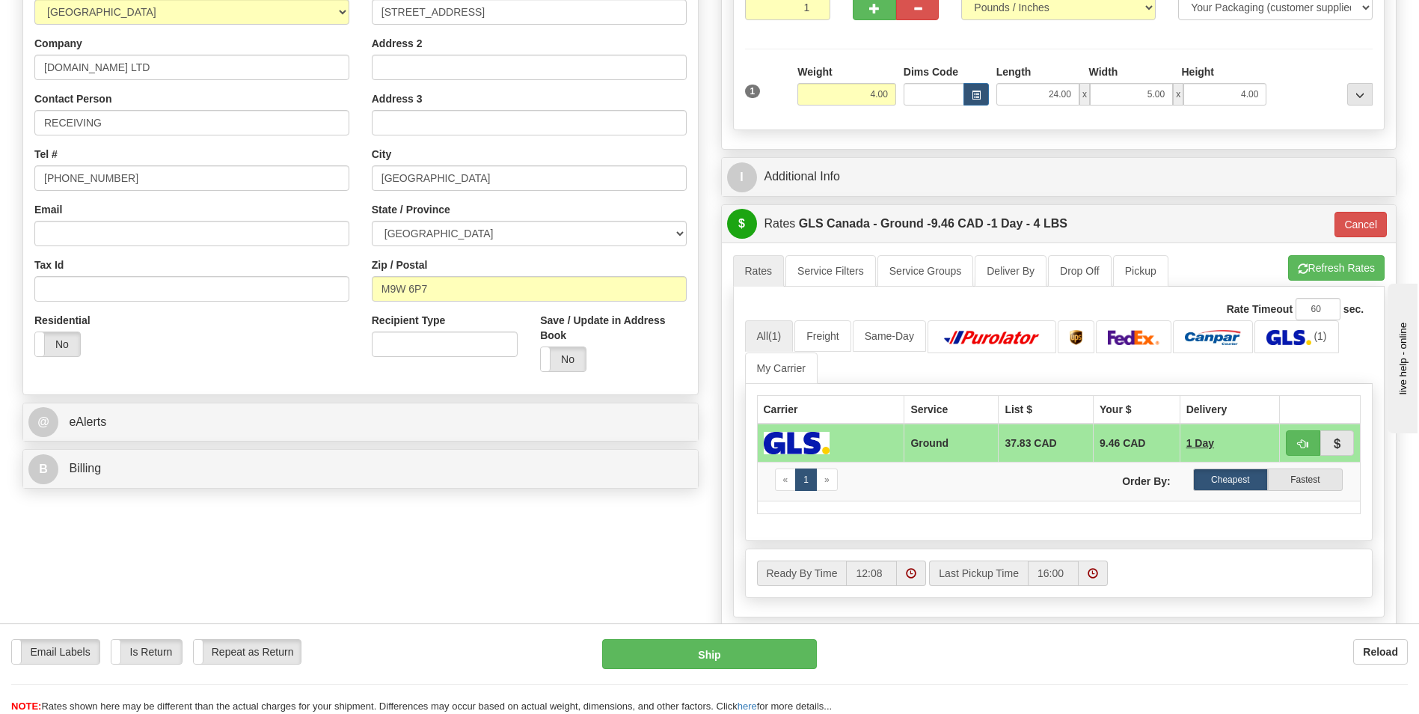
scroll to position [224, 0]
click at [1361, 226] on button "Cancel" at bounding box center [1360, 222] width 52 height 25
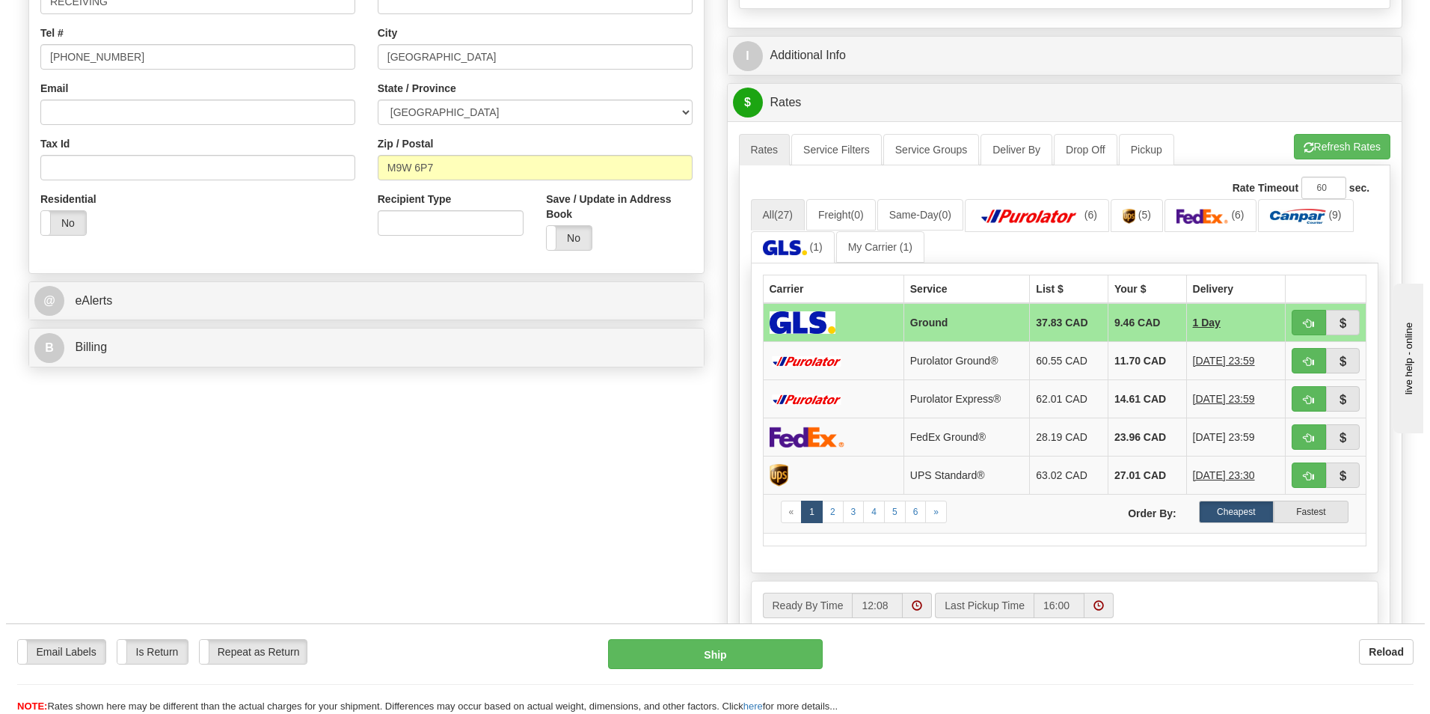
scroll to position [374, 0]
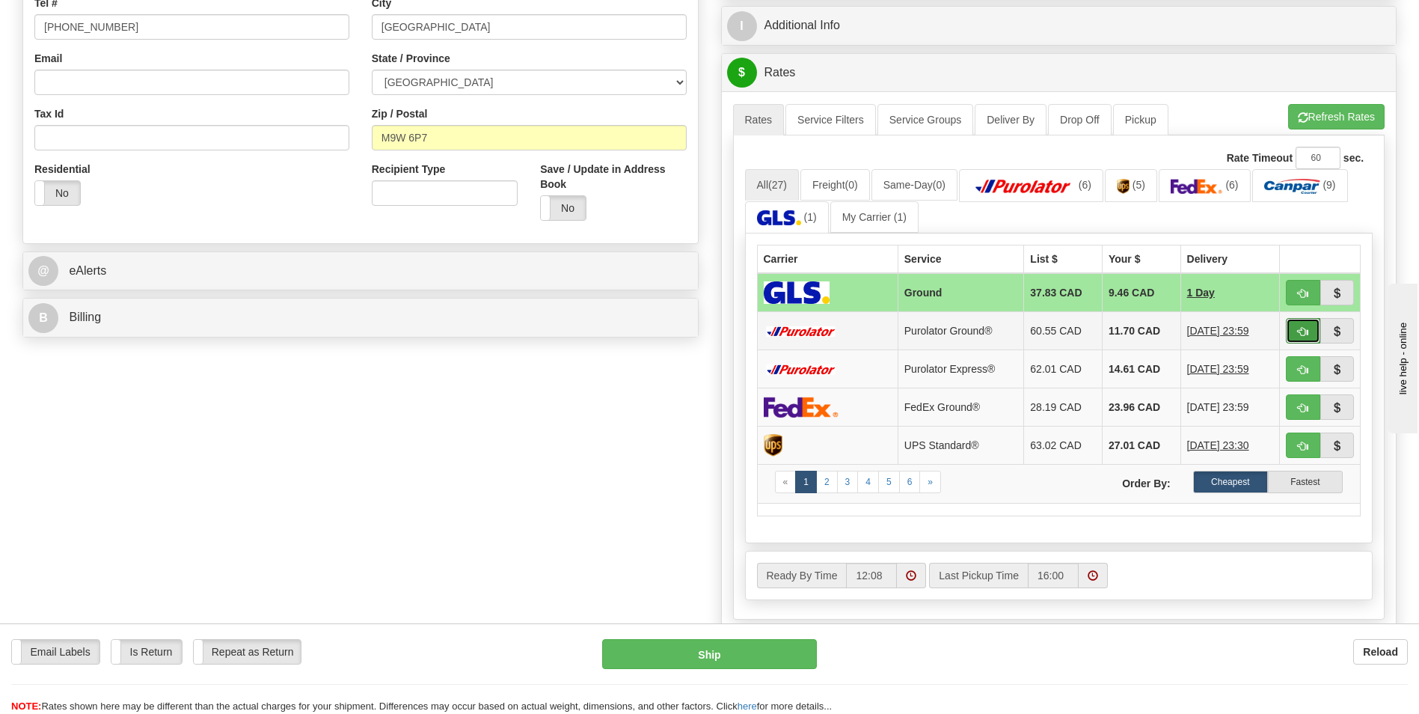
click at [1307, 328] on span "button" at bounding box center [1303, 332] width 10 height 10
type input "260"
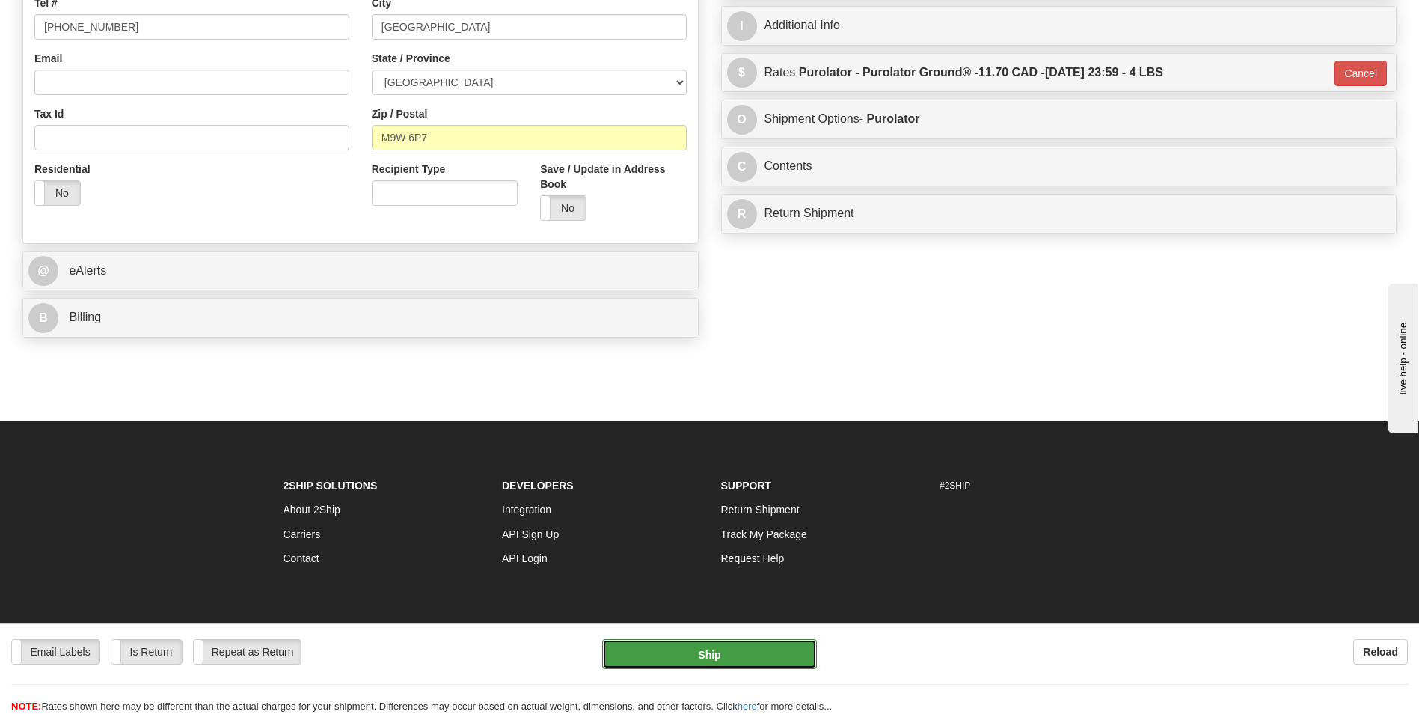
click at [699, 650] on button "Ship" at bounding box center [709, 654] width 214 height 30
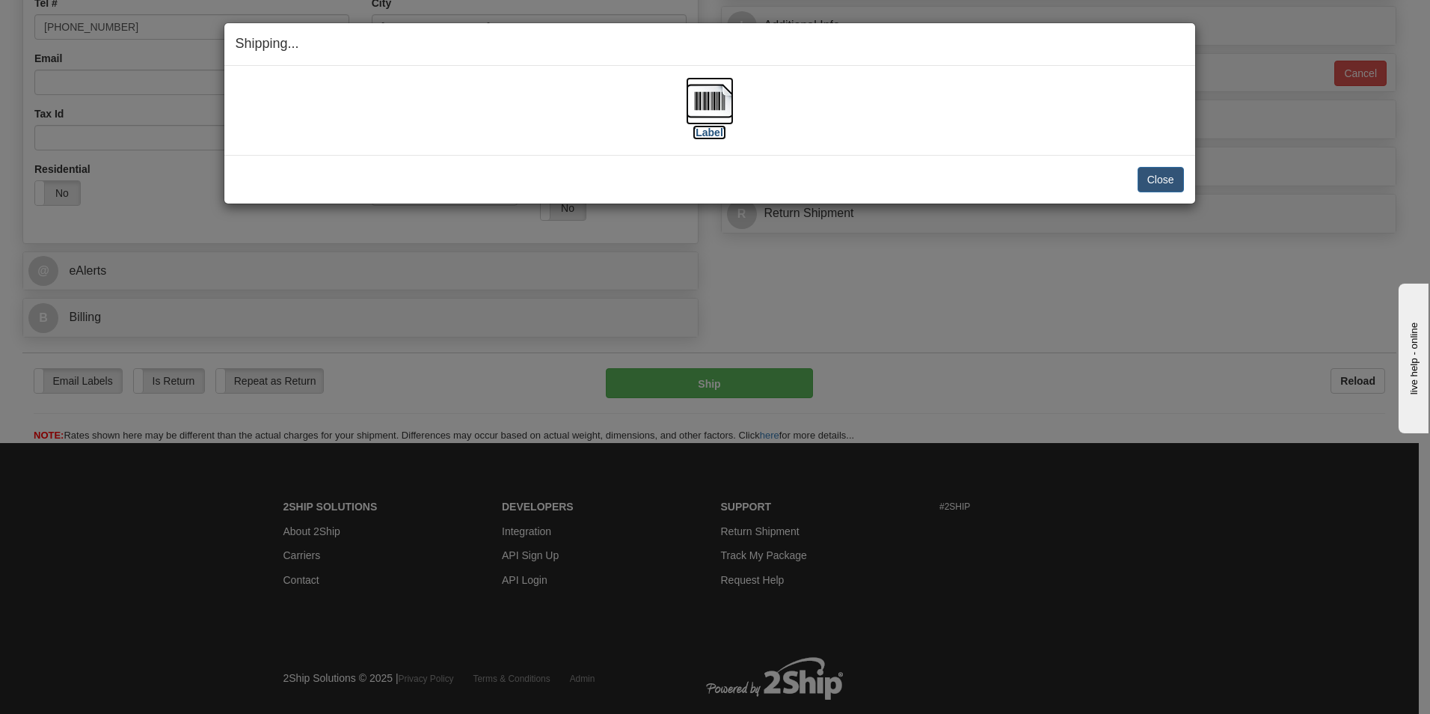
click at [717, 133] on label "[Label]" at bounding box center [710, 132] width 34 height 15
click at [716, 135] on label "[Label]" at bounding box center [710, 132] width 34 height 15
